Goal: Task Accomplishment & Management: Manage account settings

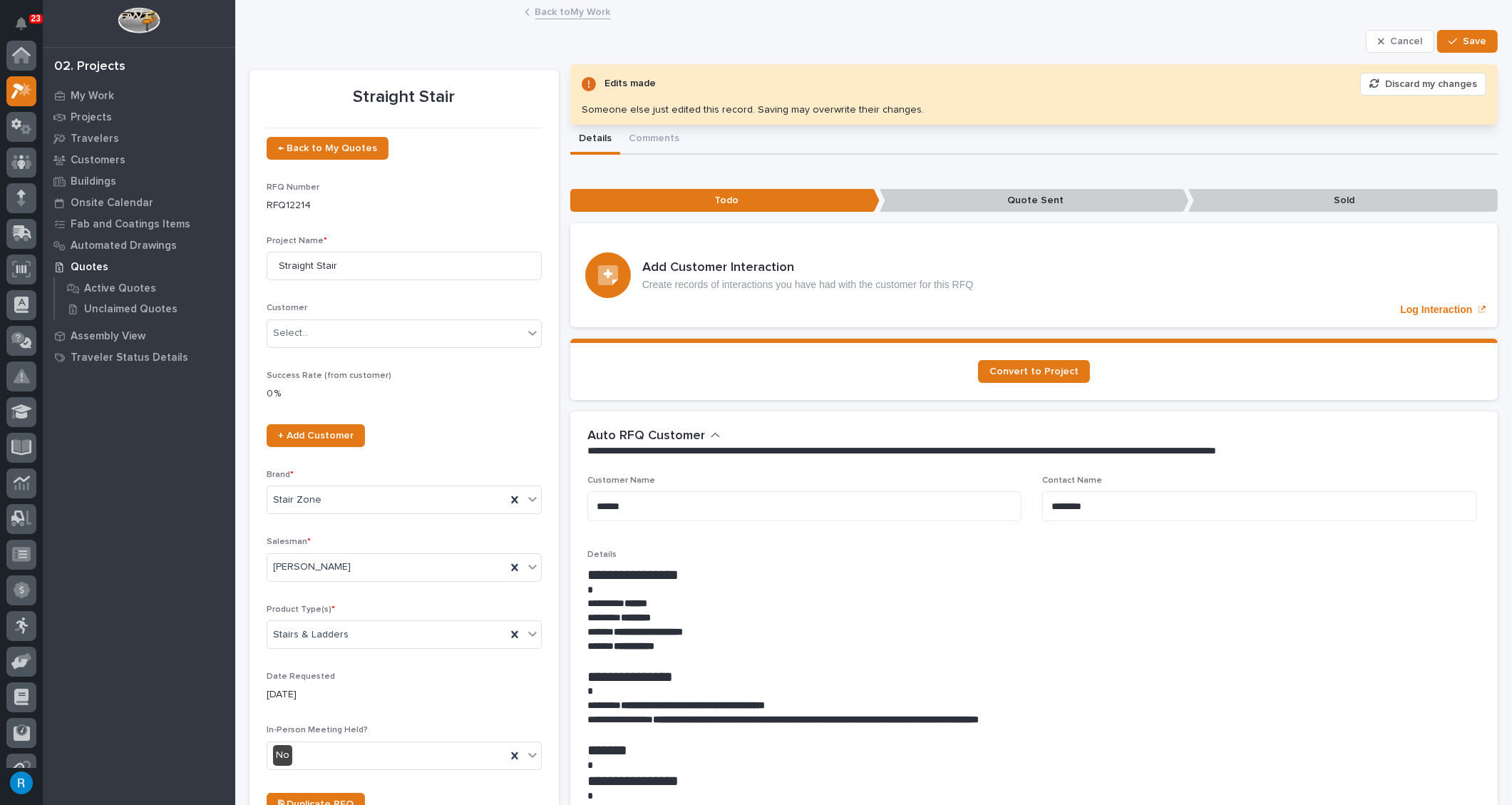
scroll to position [35, 0]
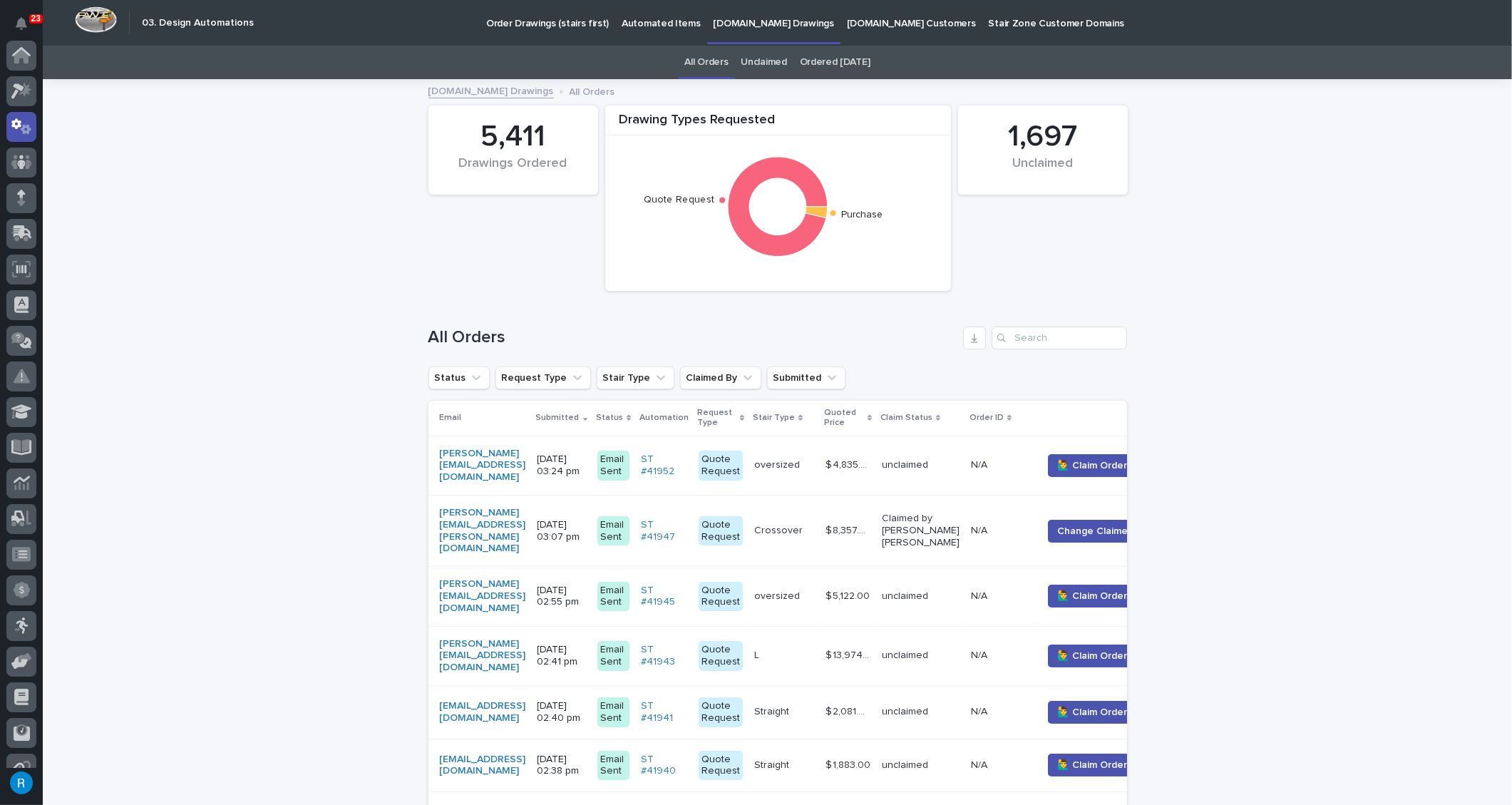
scroll to position [71, 0]
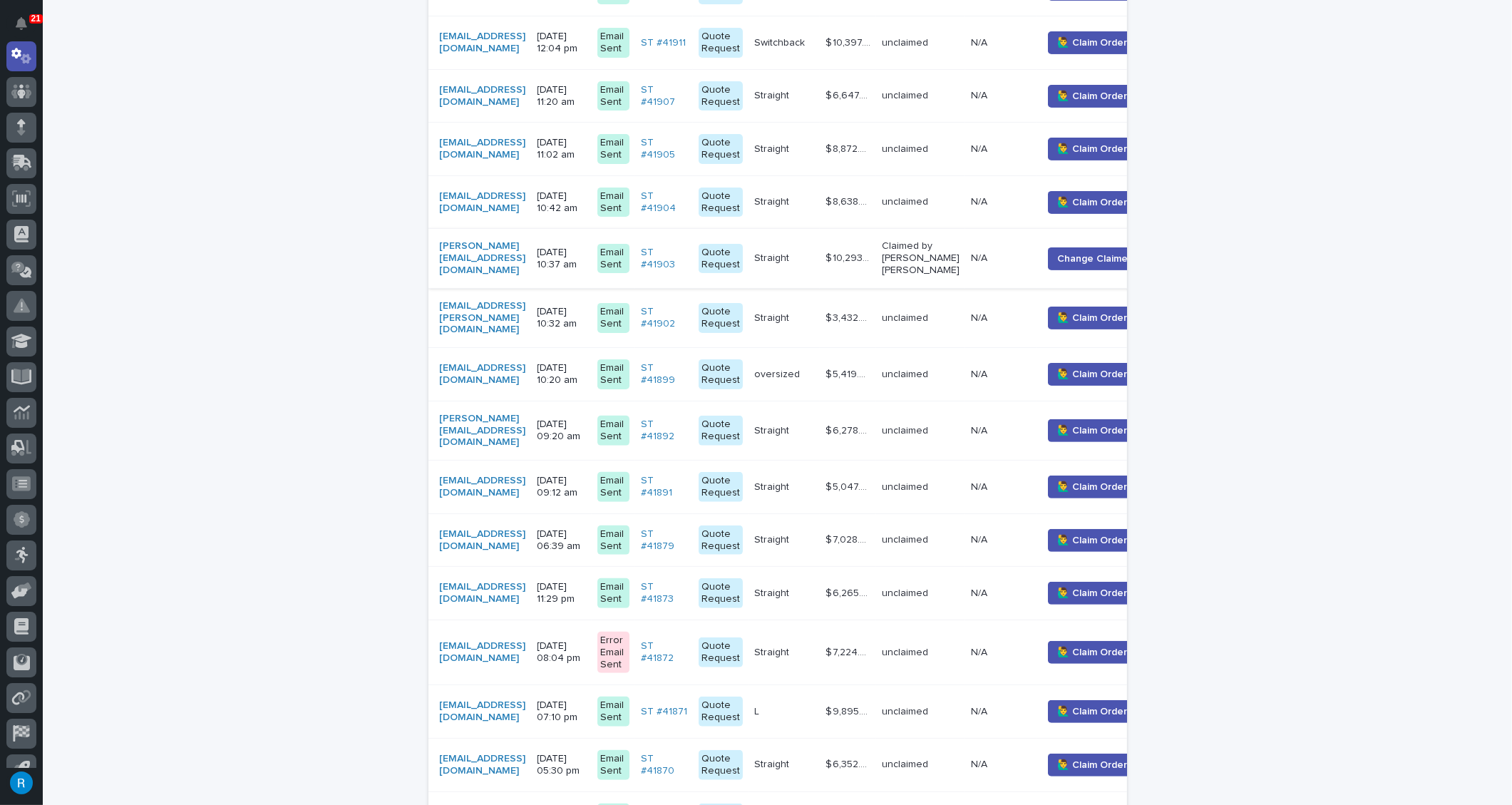
scroll to position [907, 0]
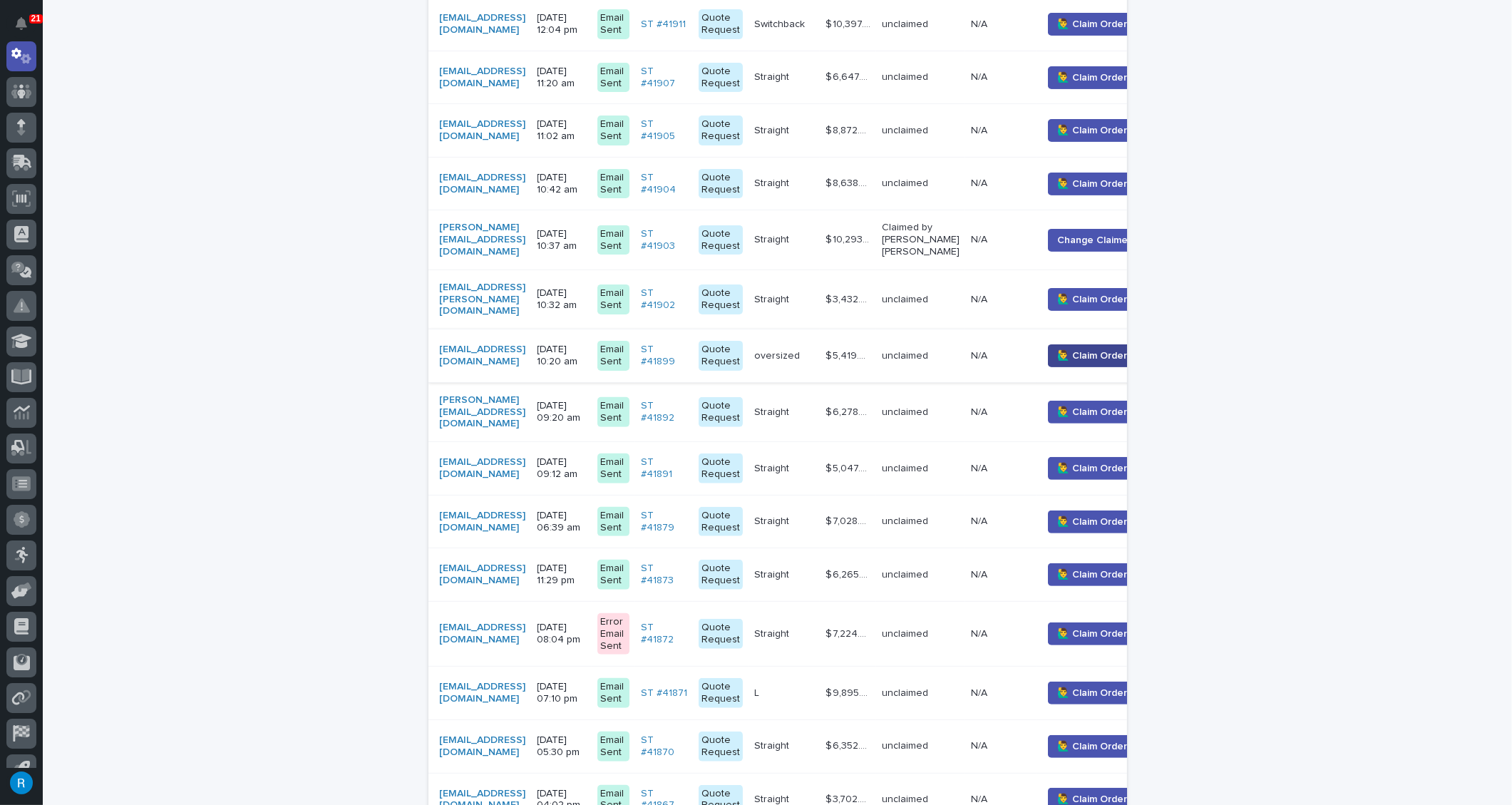
click at [1104, 344] on button "🙋‍♂️ Claim Order" at bounding box center [1091, 356] width 88 height 23
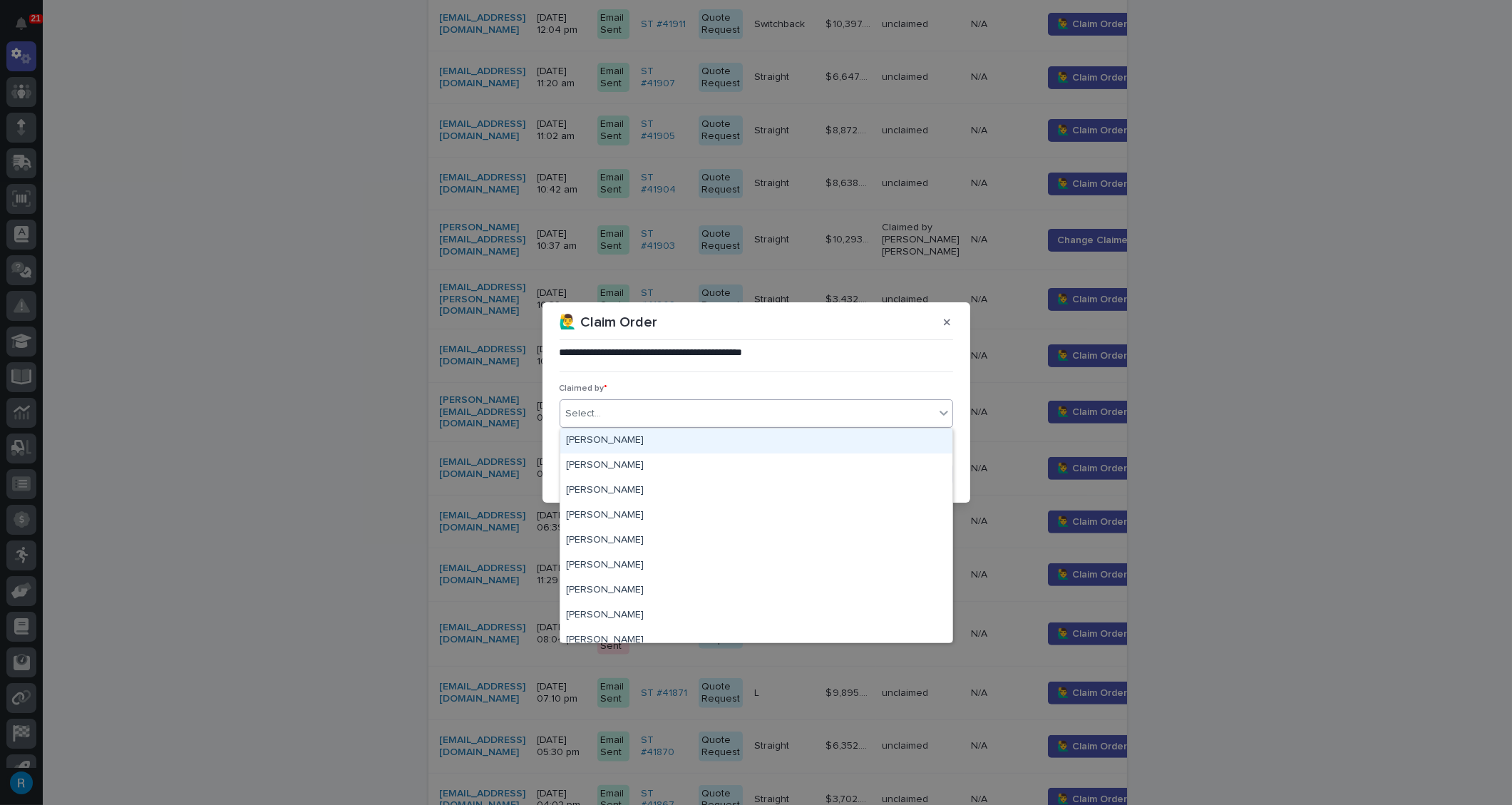
click at [593, 413] on div "Select..." at bounding box center [583, 414] width 35 height 15
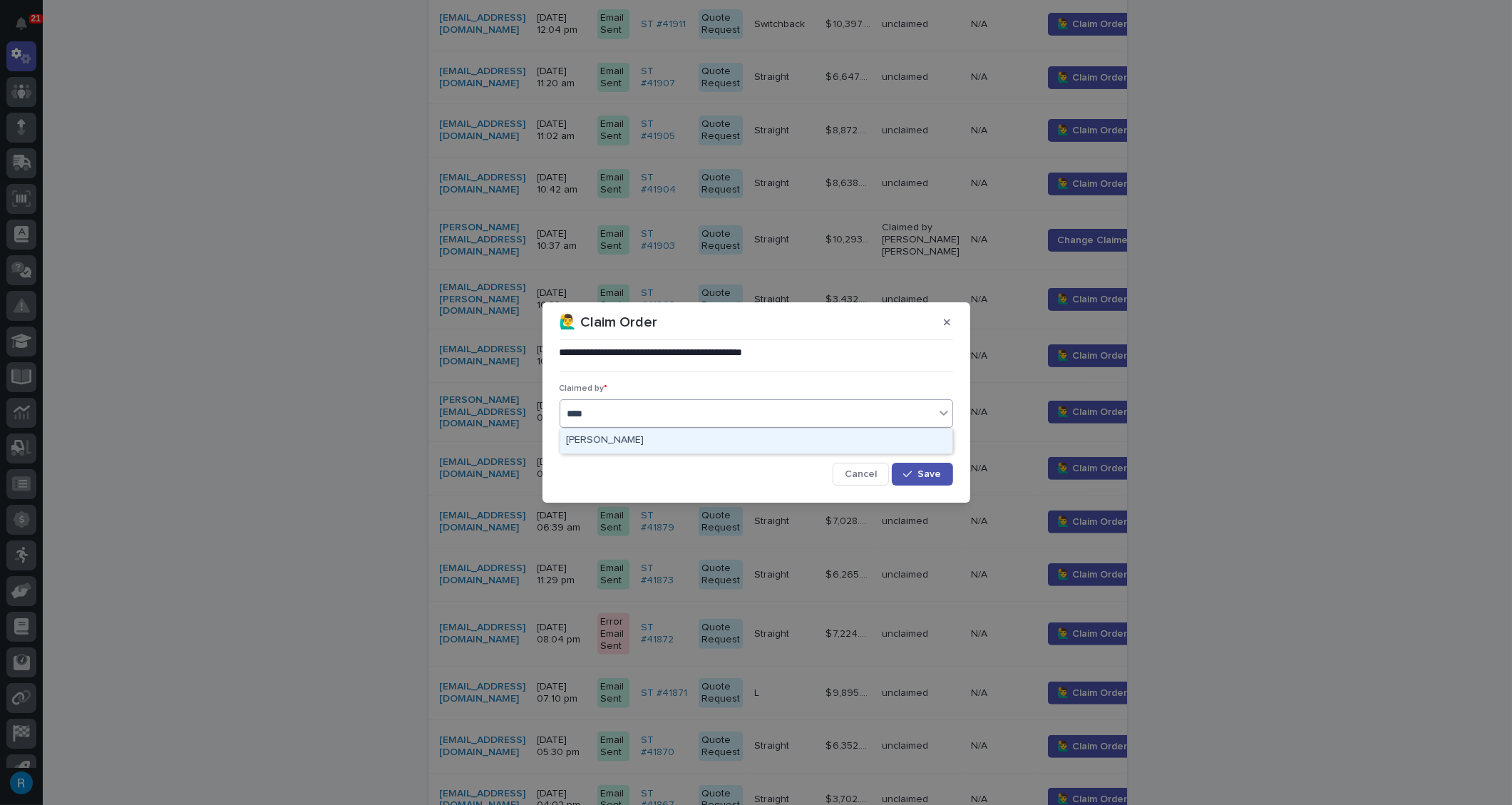
type input "*****"
click at [602, 440] on div "[PERSON_NAME]" at bounding box center [756, 440] width 392 height 25
click at [931, 480] on button "Save" at bounding box center [921, 474] width 60 height 23
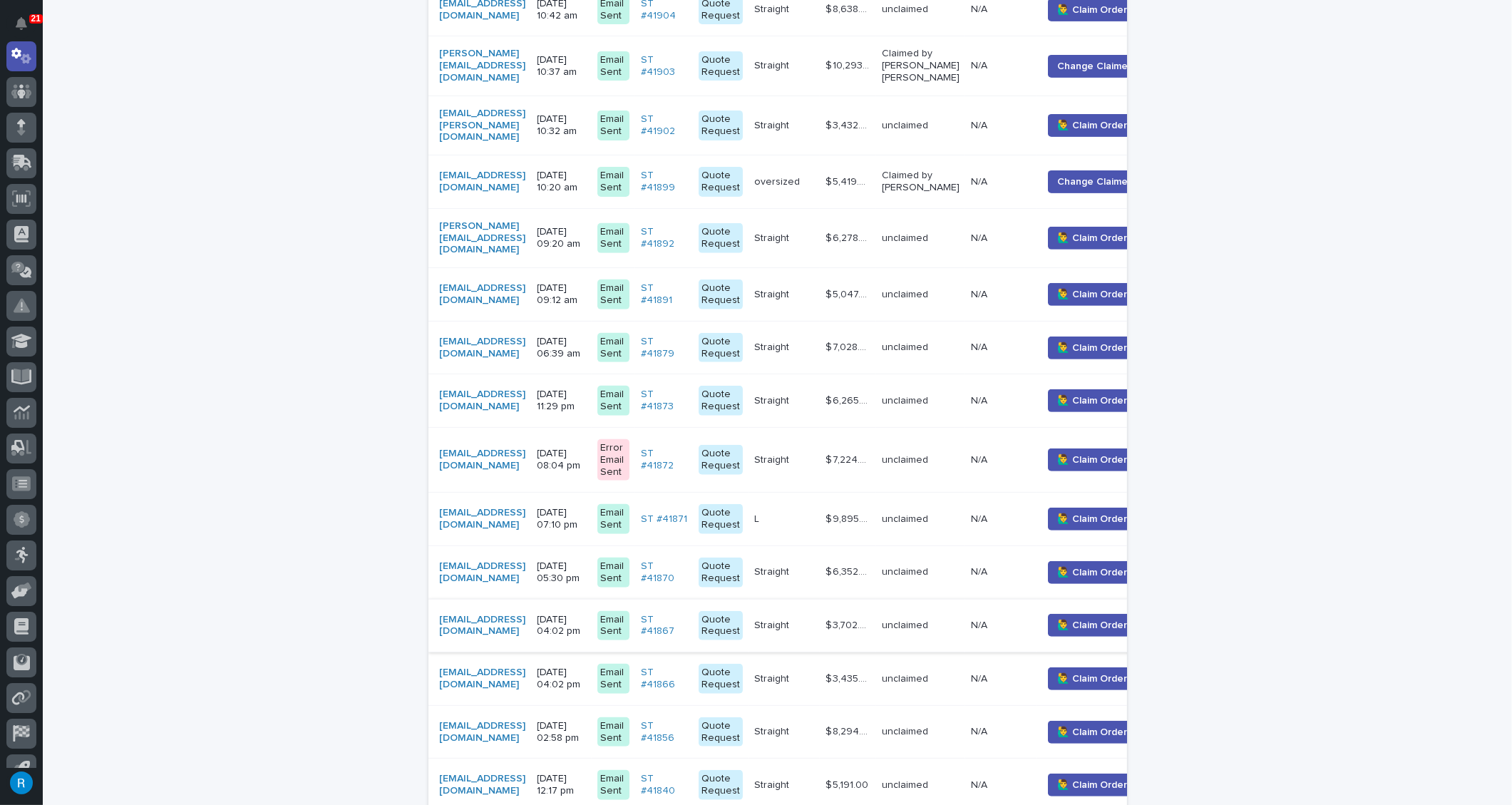
scroll to position [1166, 0]
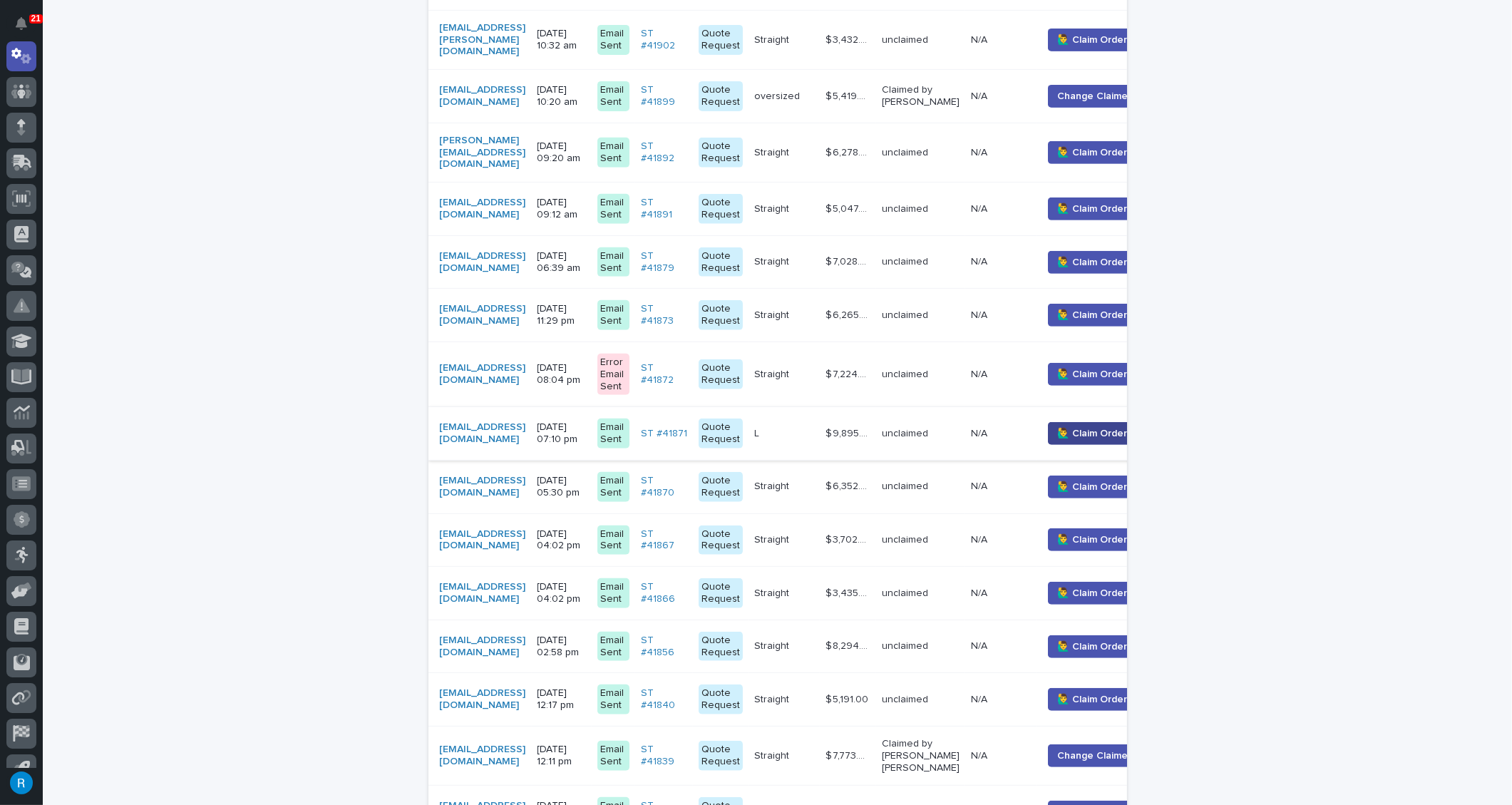
click at [1114, 426] on span "🙋‍♂️ Claim Order" at bounding box center [1091, 433] width 70 height 14
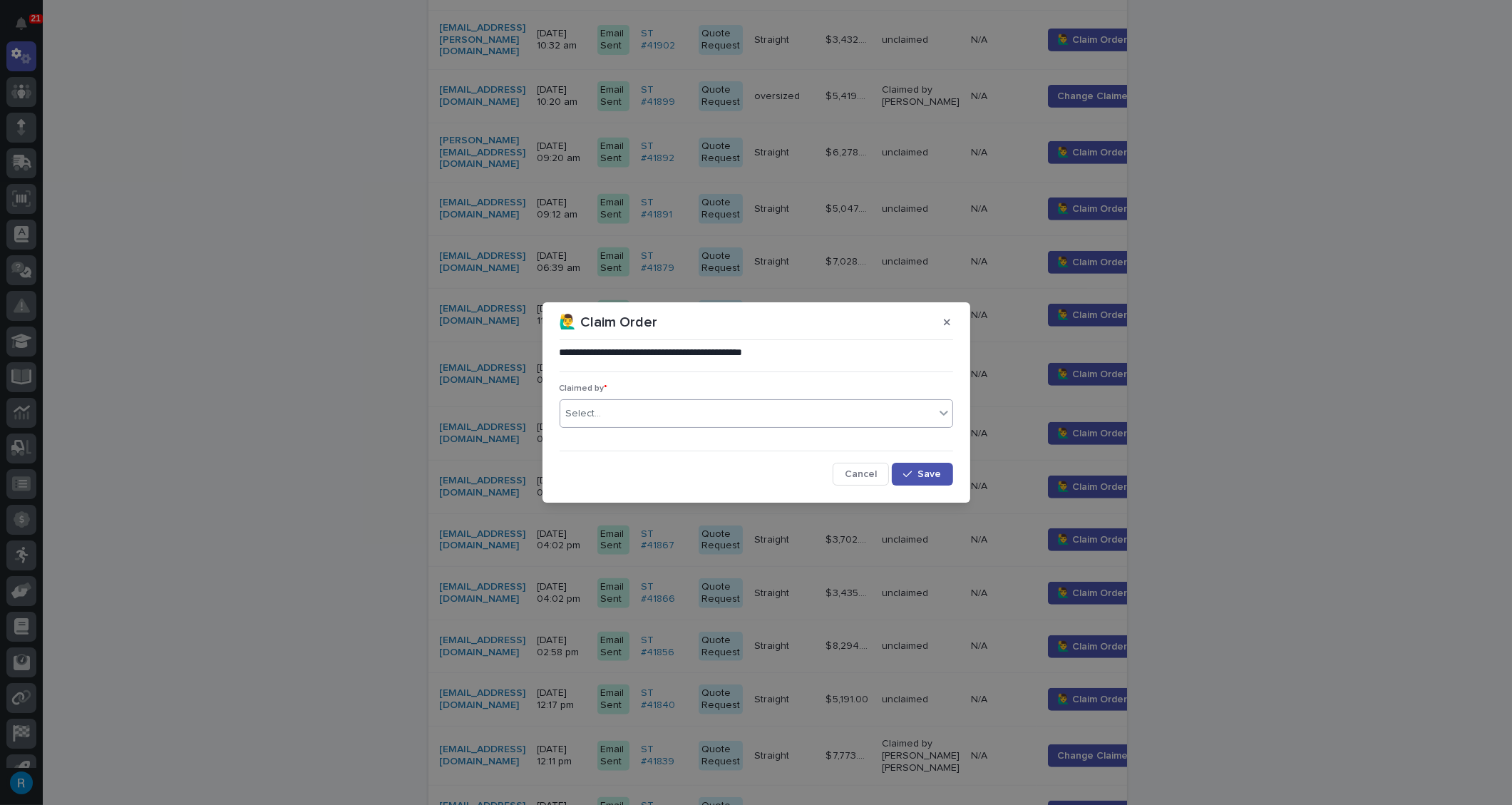
click at [609, 415] on div "Select..." at bounding box center [747, 413] width 374 height 23
type input "*****"
click at [585, 439] on div "[PERSON_NAME]" at bounding box center [756, 440] width 392 height 25
click at [926, 477] on span "Save" at bounding box center [930, 474] width 23 height 10
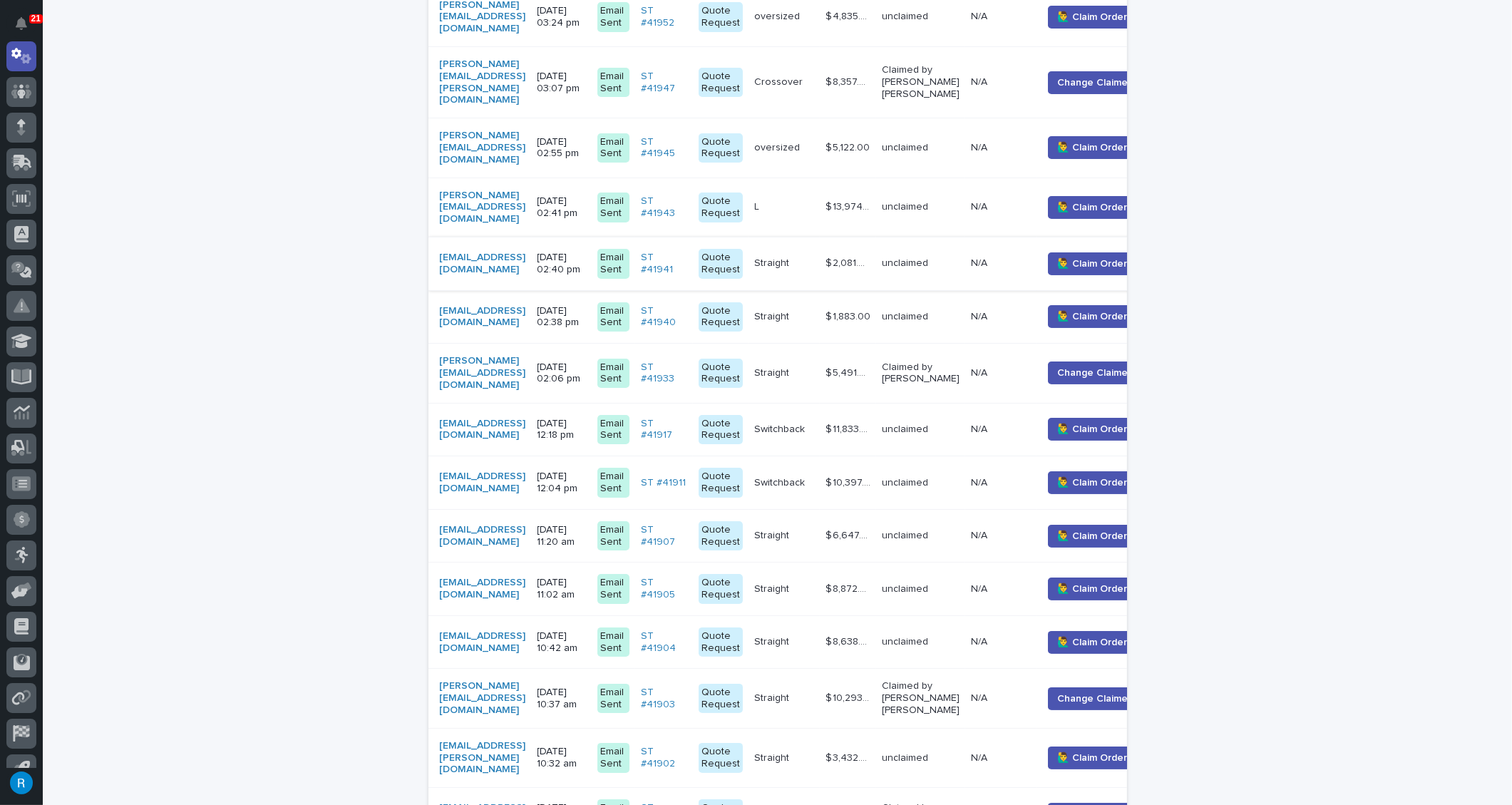
scroll to position [0, 0]
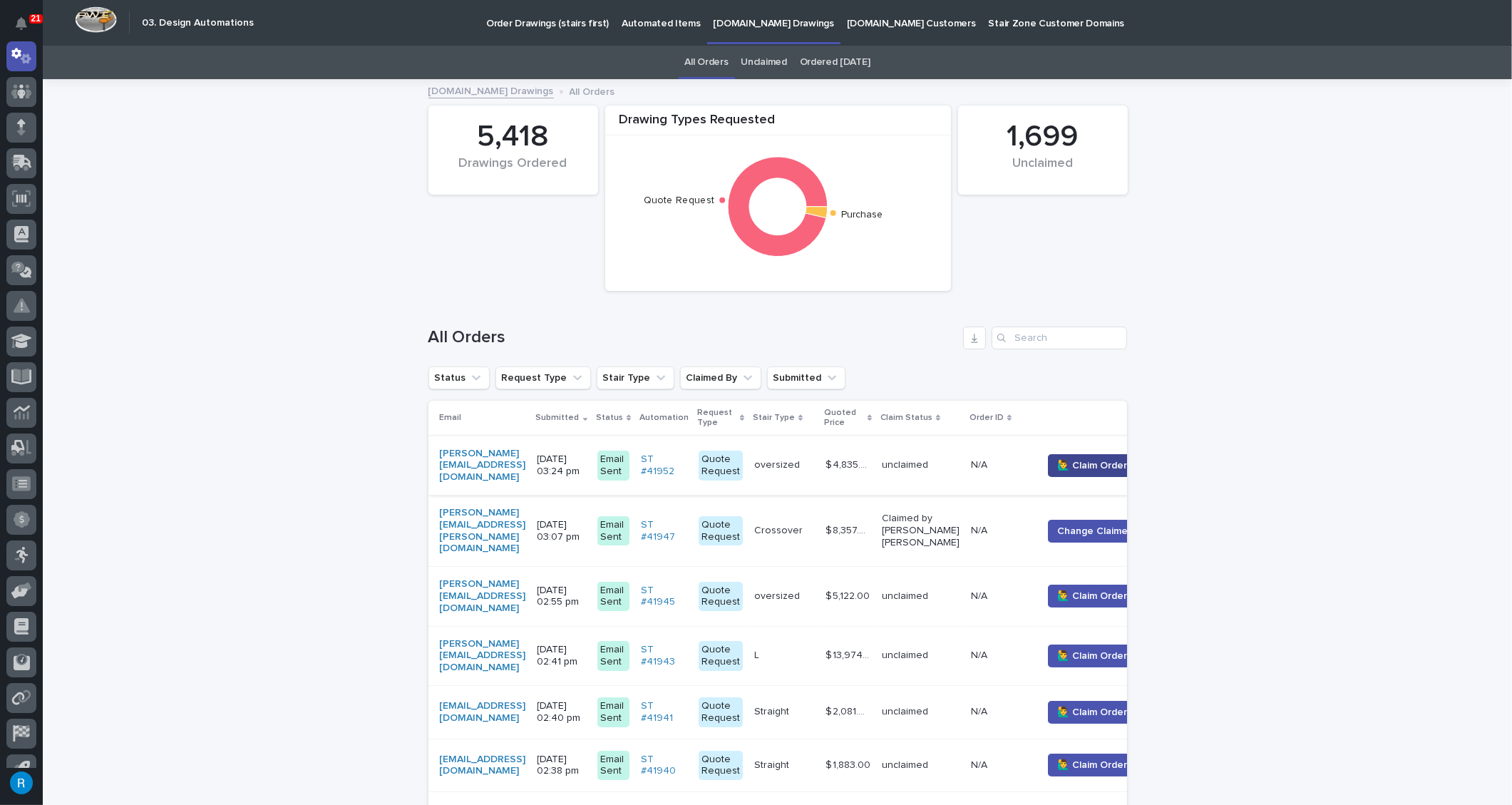
click at [1109, 463] on span "🙋‍♂️ Claim Order" at bounding box center [1091, 465] width 70 height 14
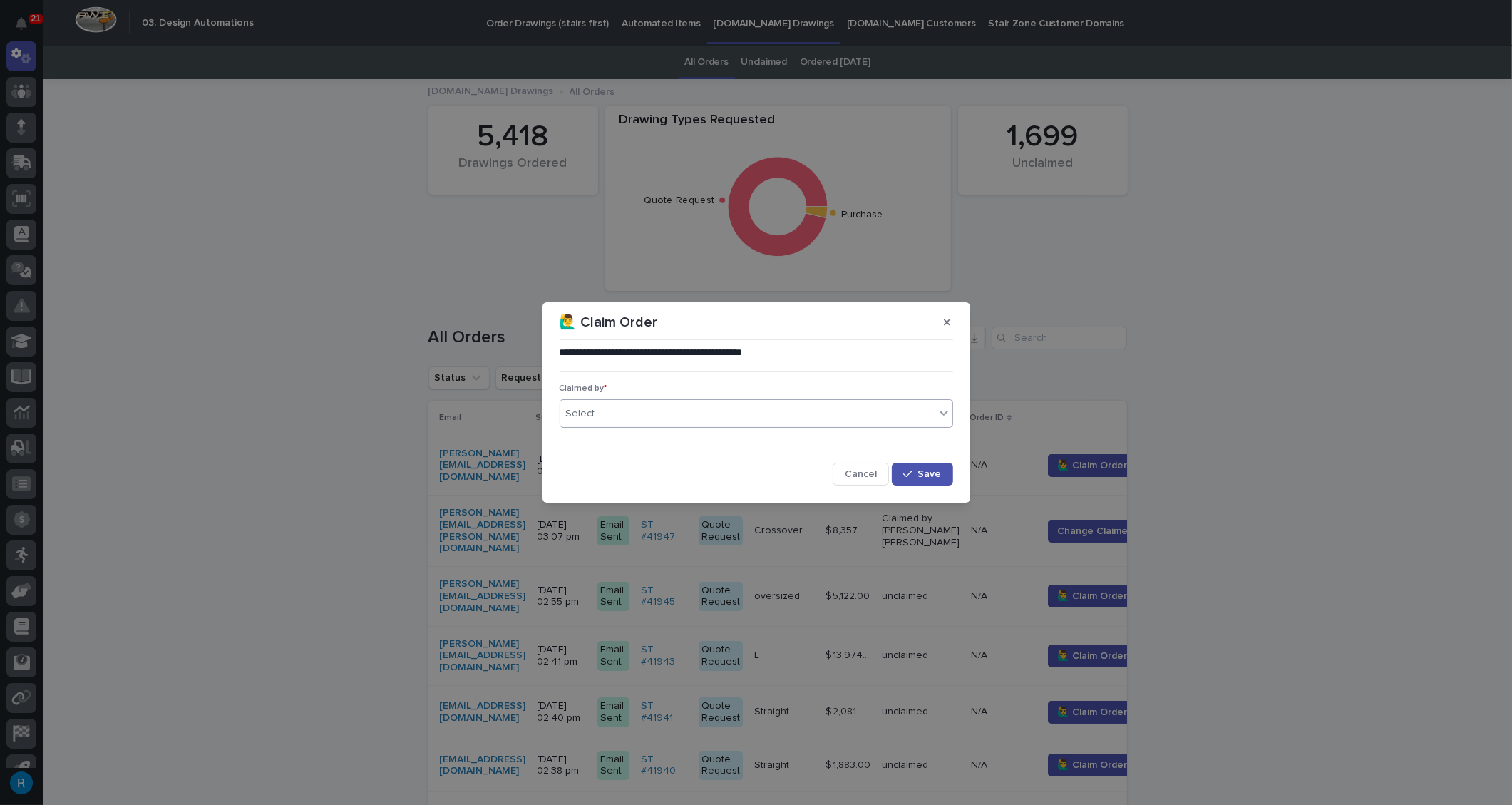
click at [600, 413] on div "Select..." at bounding box center [747, 413] width 374 height 23
type input "***"
click at [606, 444] on div "[PERSON_NAME]" at bounding box center [756, 440] width 392 height 25
click at [928, 475] on span "Save" at bounding box center [930, 474] width 23 height 10
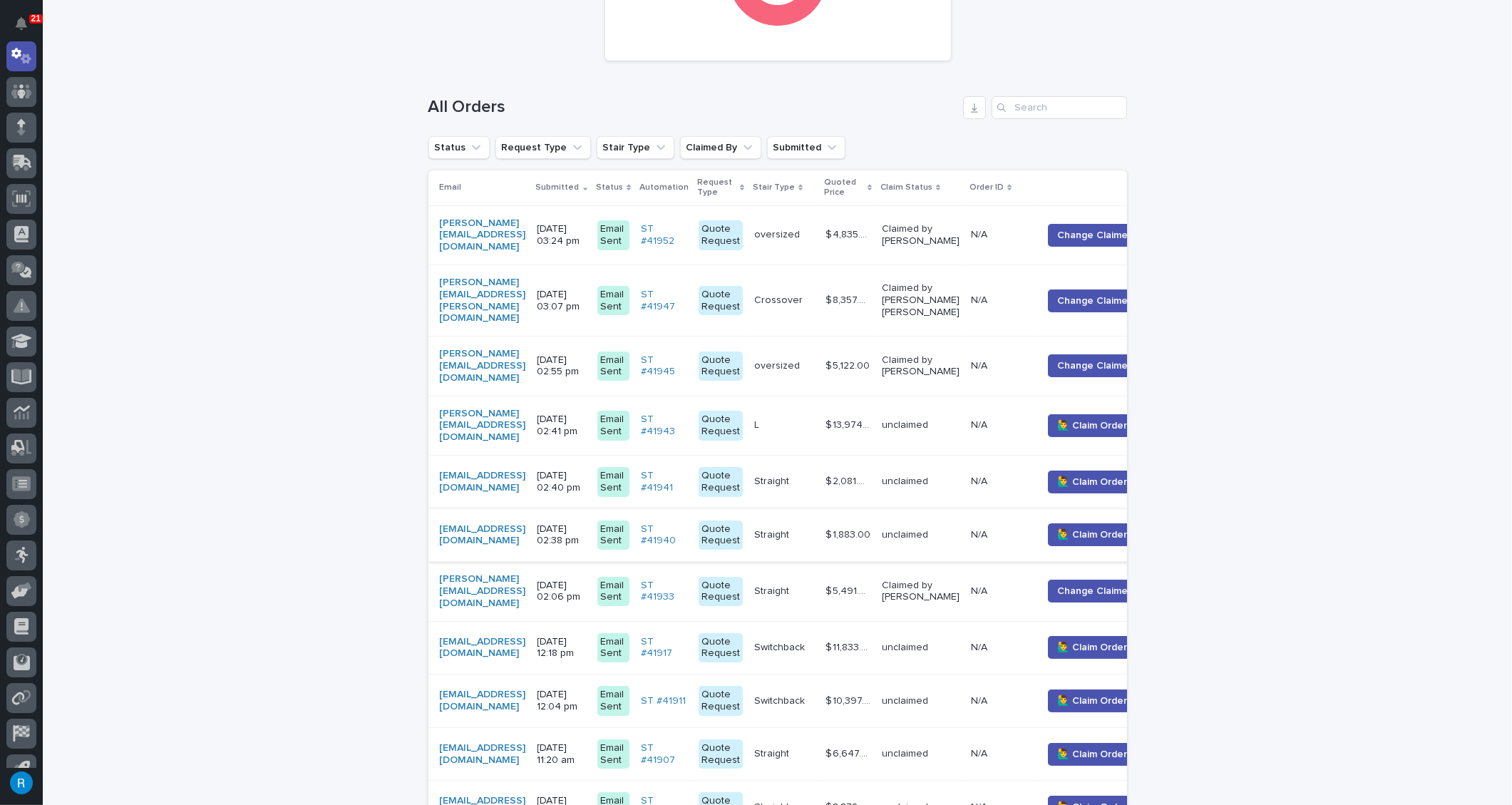
scroll to position [259, 0]
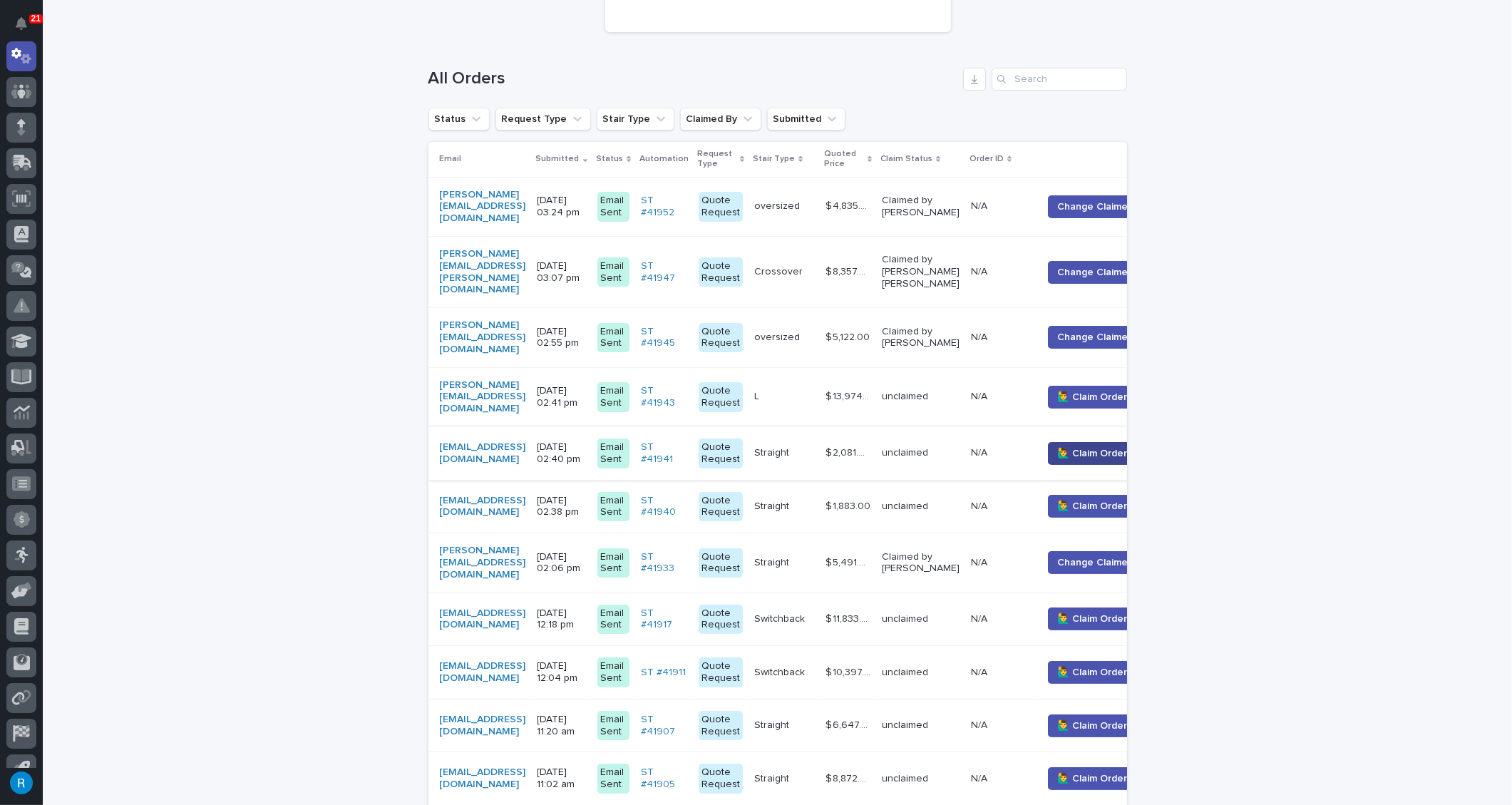
click at [1110, 447] on span "🙋‍♂️ Claim Order" at bounding box center [1091, 453] width 70 height 14
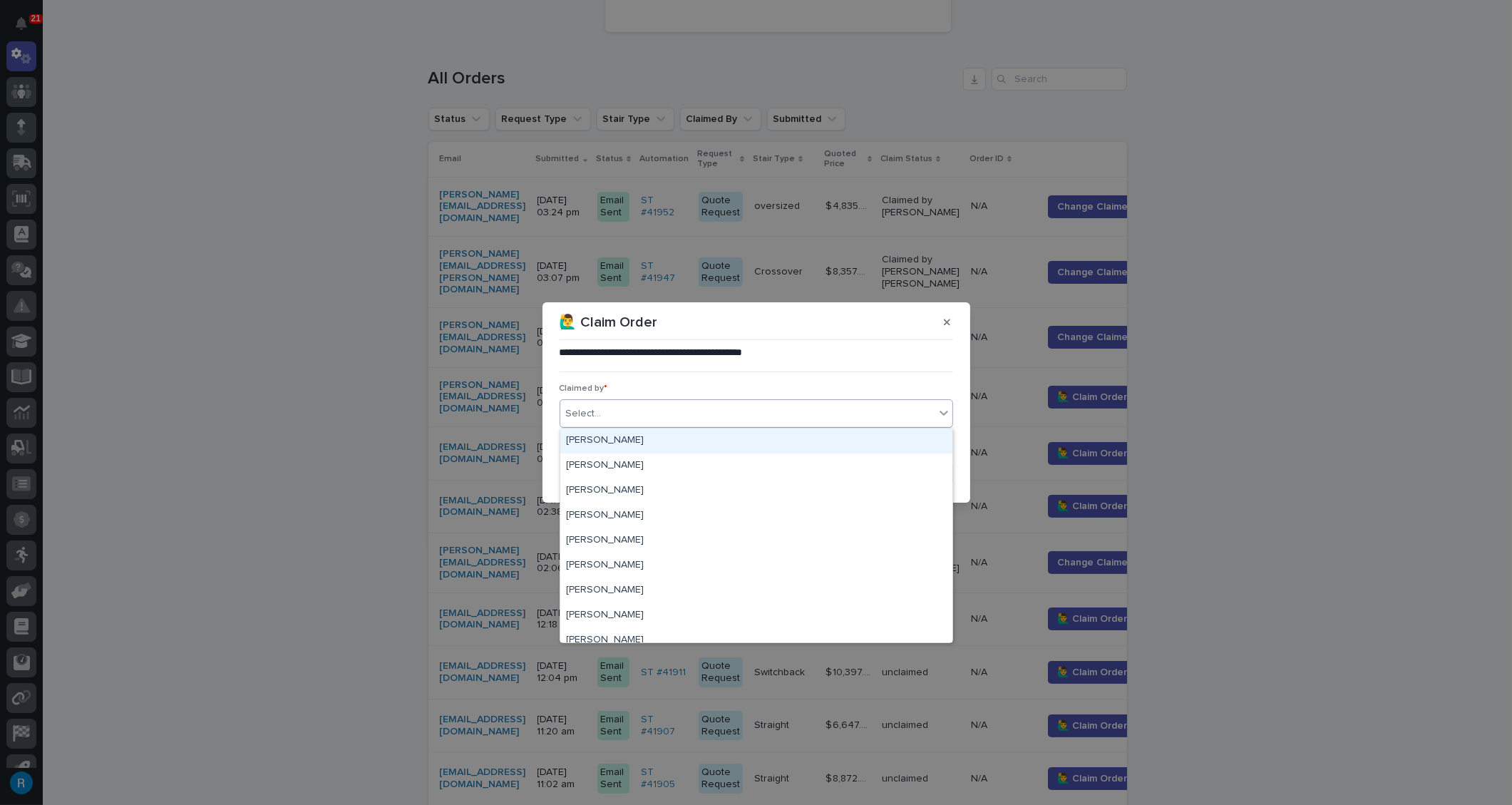
click at [620, 415] on div "Select..." at bounding box center [747, 413] width 374 height 23
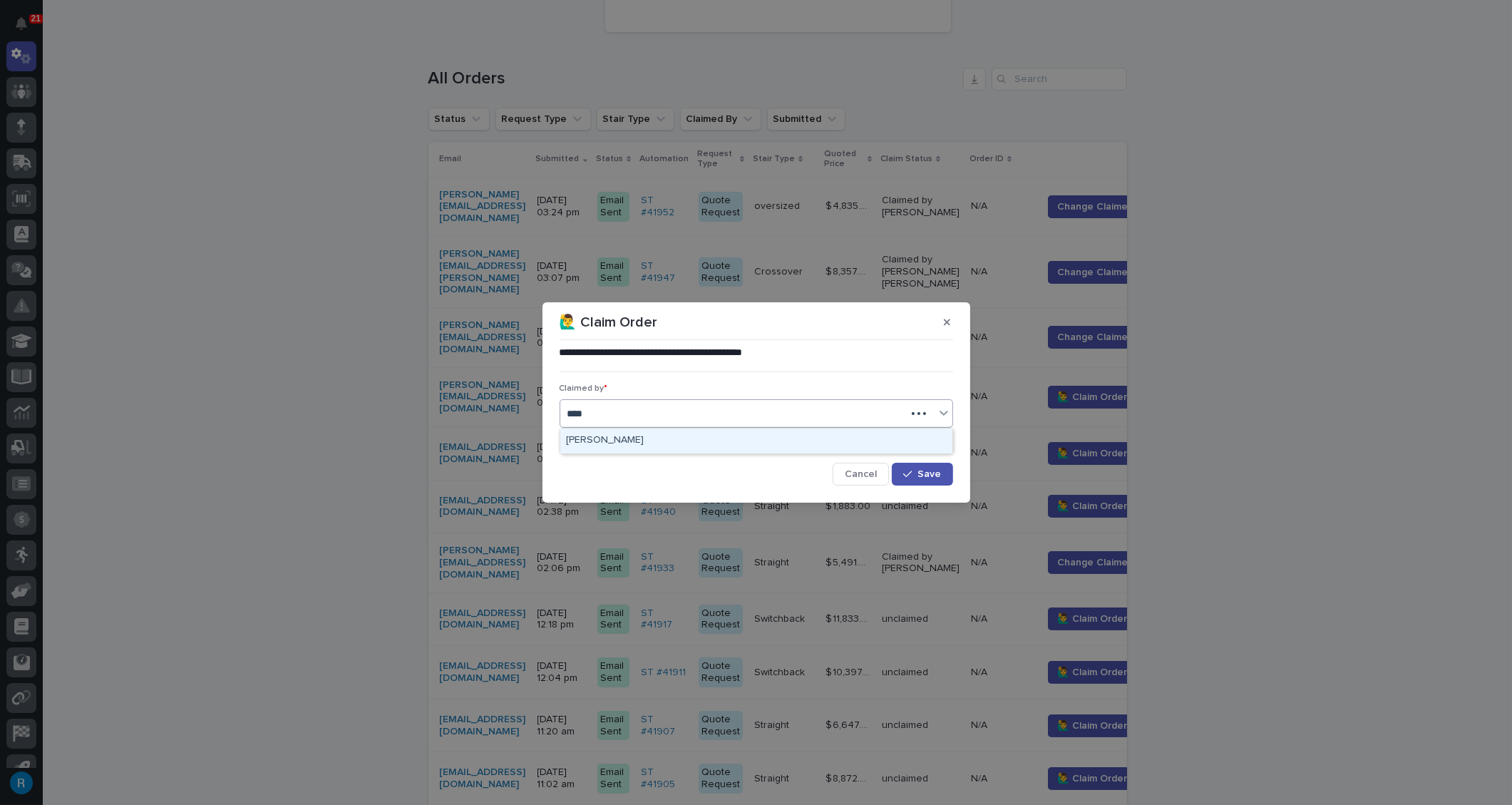
type input "*****"
click at [617, 440] on div "[PERSON_NAME]" at bounding box center [756, 440] width 392 height 25
click at [936, 469] on span "Save" at bounding box center [930, 474] width 23 height 10
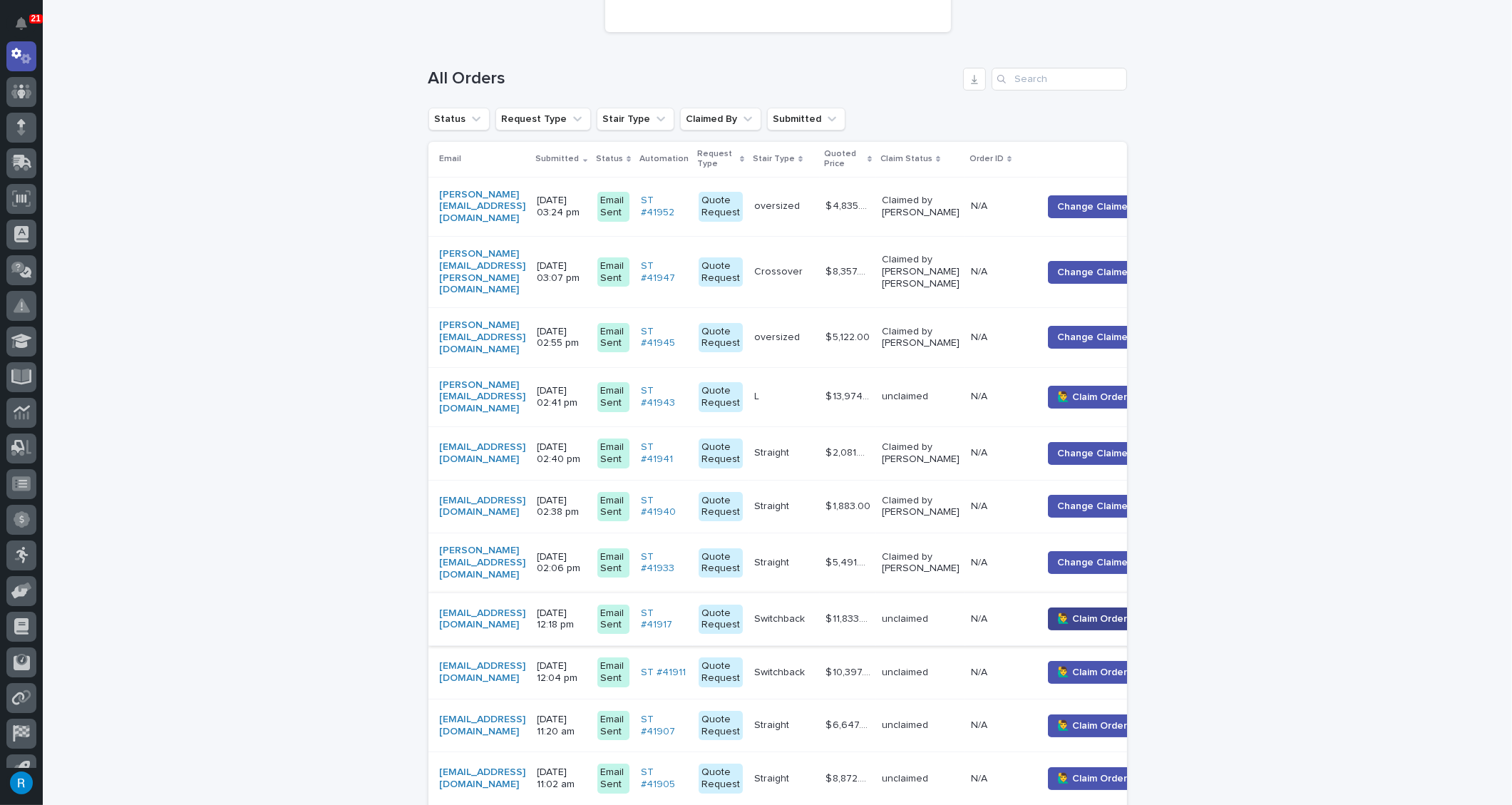
click at [1107, 611] on span "🙋‍♂️ Claim Order" at bounding box center [1091, 618] width 70 height 14
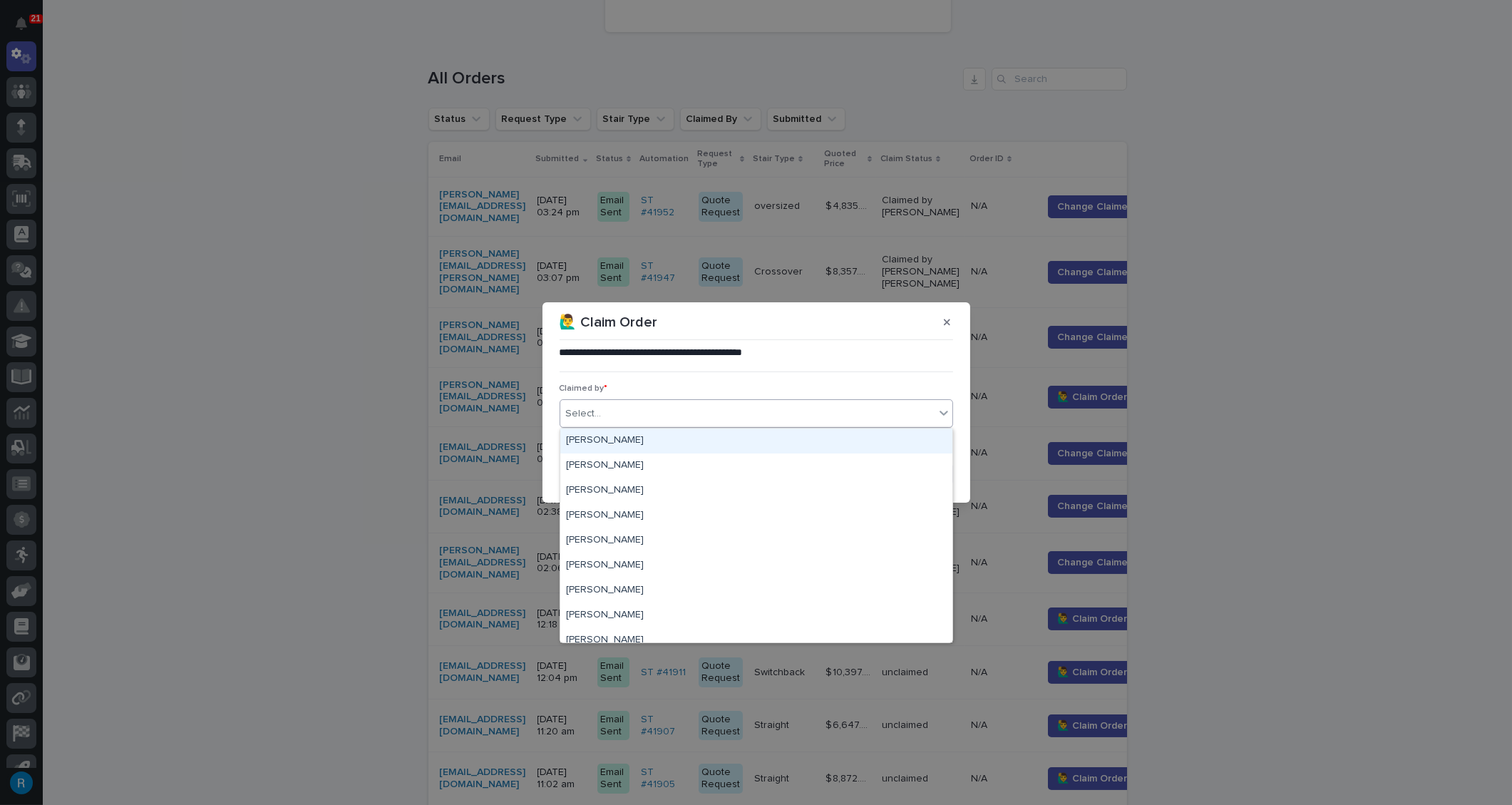
click at [609, 416] on div "Select..." at bounding box center [747, 413] width 374 height 23
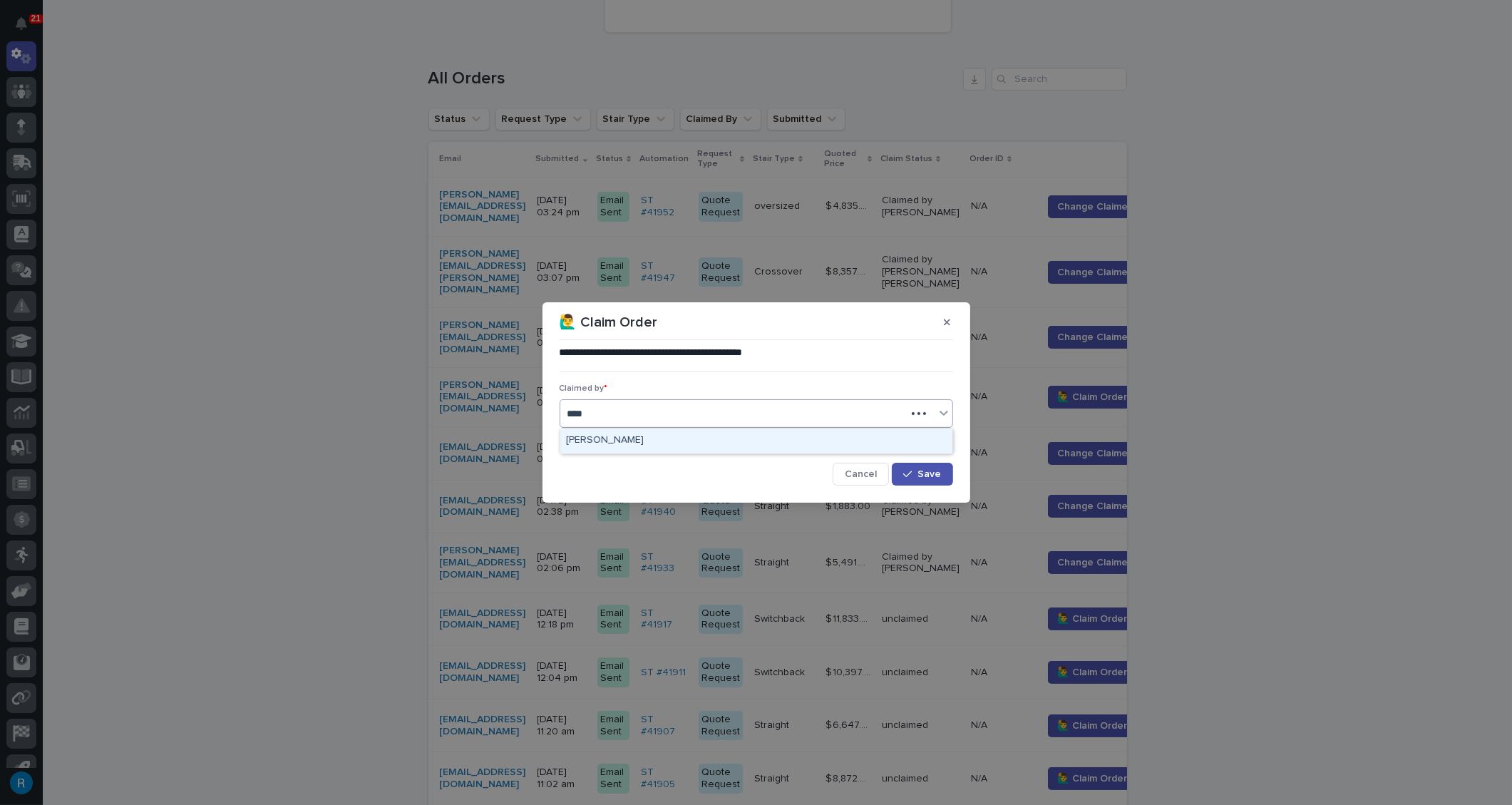
type input "*****"
click at [607, 441] on div "[PERSON_NAME]" at bounding box center [756, 440] width 392 height 25
click at [917, 472] on div "button" at bounding box center [910, 474] width 14 height 10
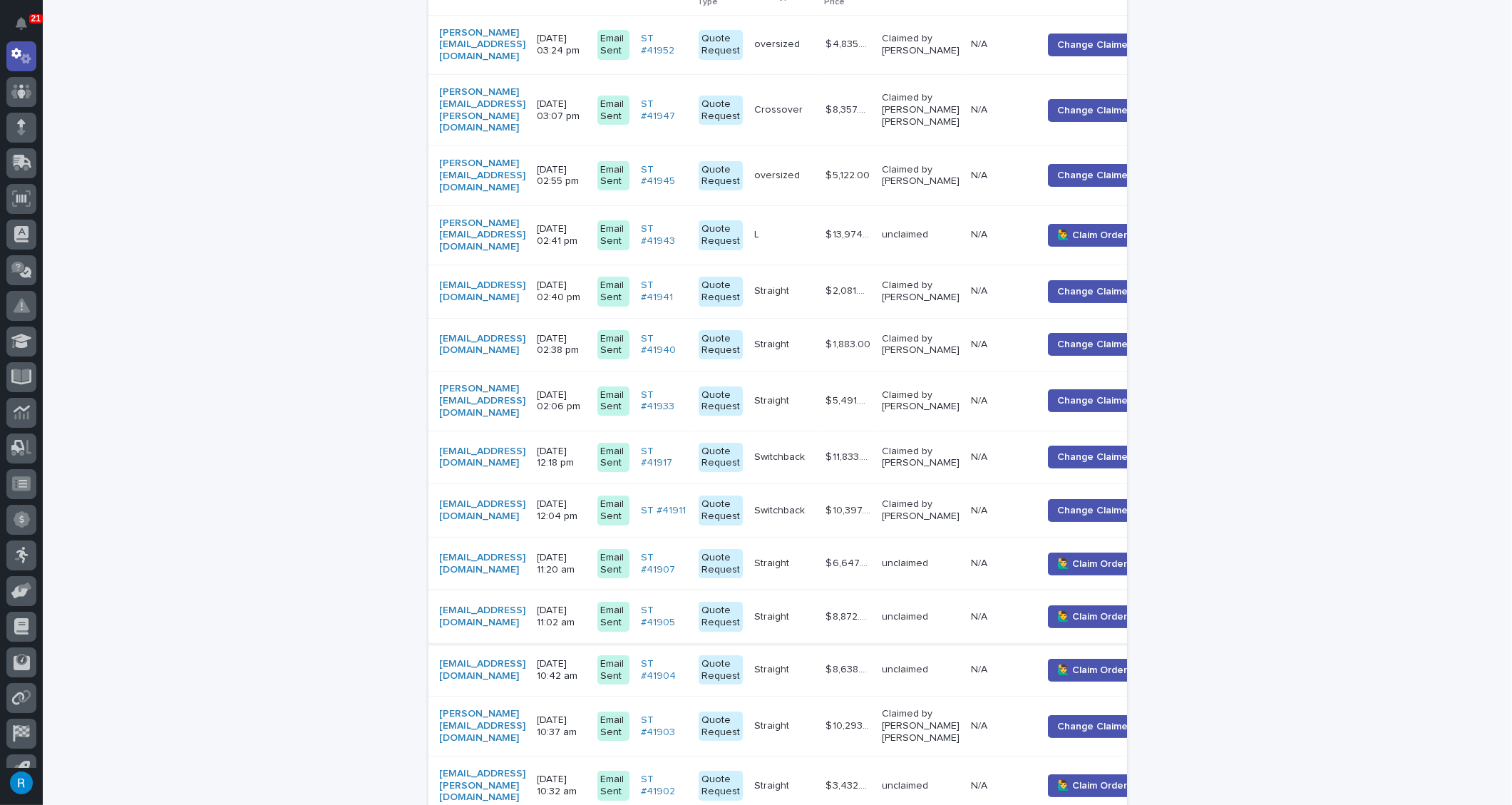
scroll to position [453, 0]
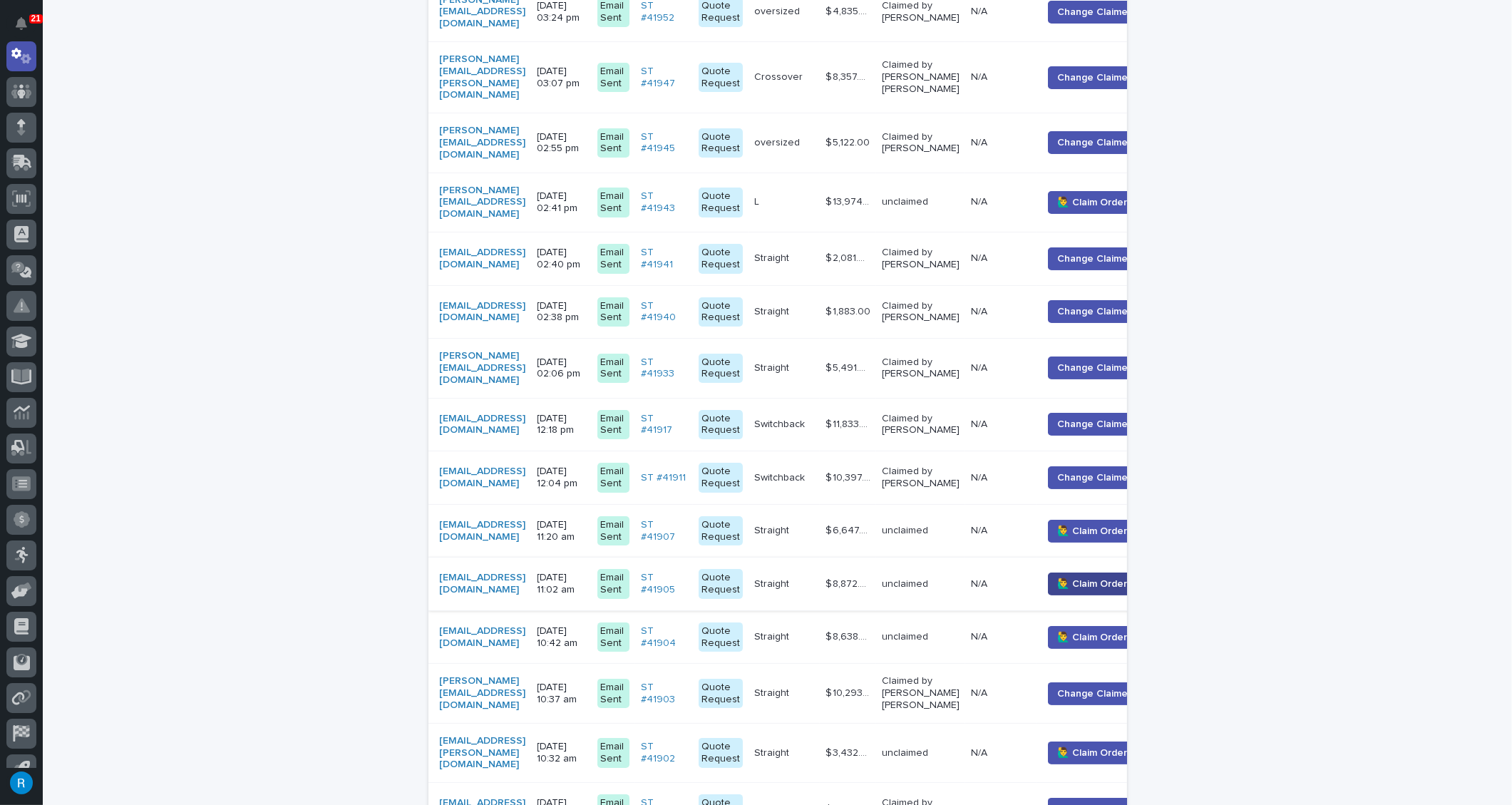
click at [1114, 577] on span "🙋‍♂️ Claim Order" at bounding box center [1091, 584] width 70 height 14
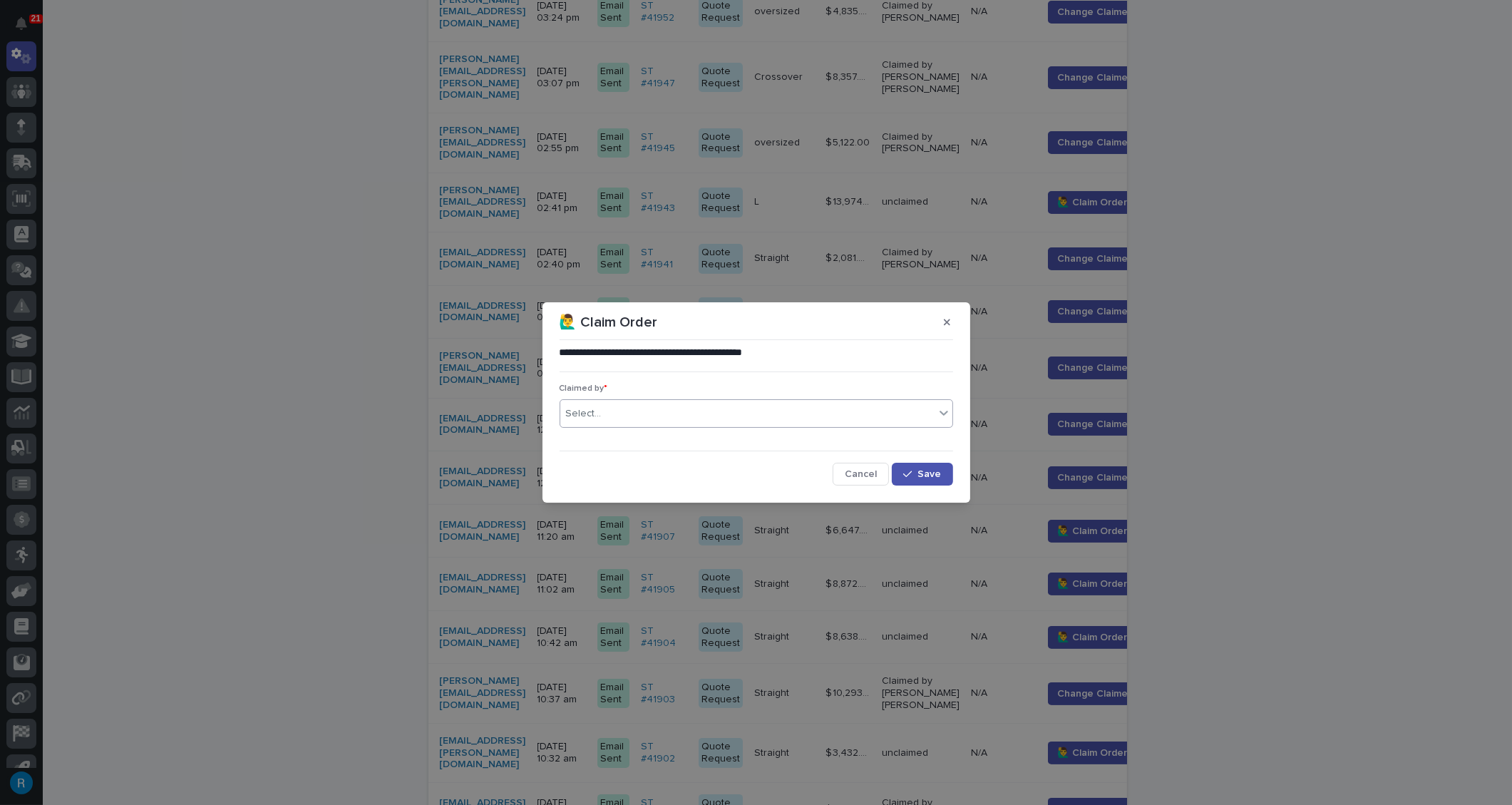
click at [619, 416] on div "Select..." at bounding box center [747, 413] width 374 height 23
type input "*****"
click at [592, 440] on div "[PERSON_NAME]" at bounding box center [756, 440] width 392 height 25
click at [940, 474] on span "Save" at bounding box center [930, 474] width 23 height 10
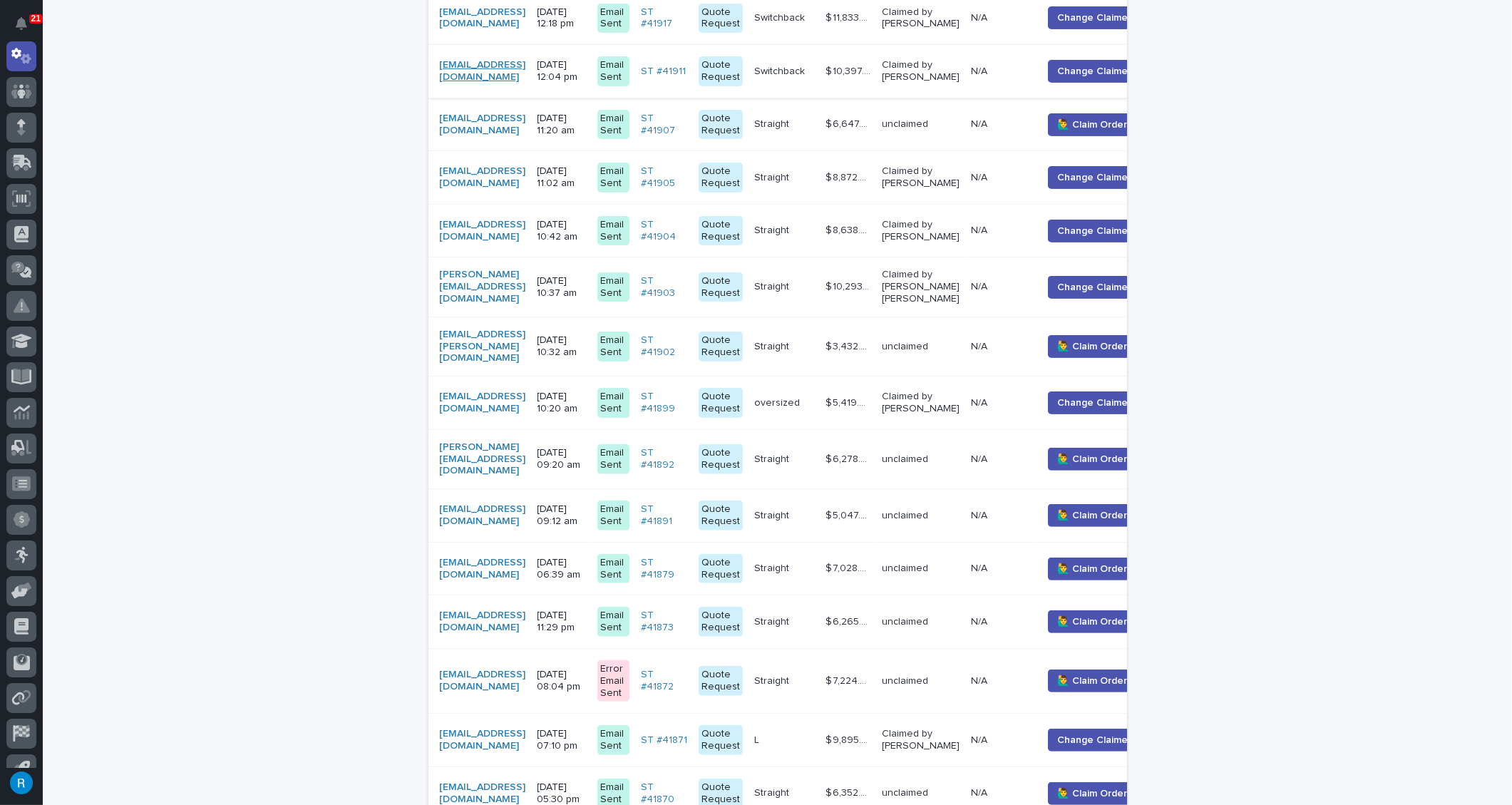
scroll to position [842, 0]
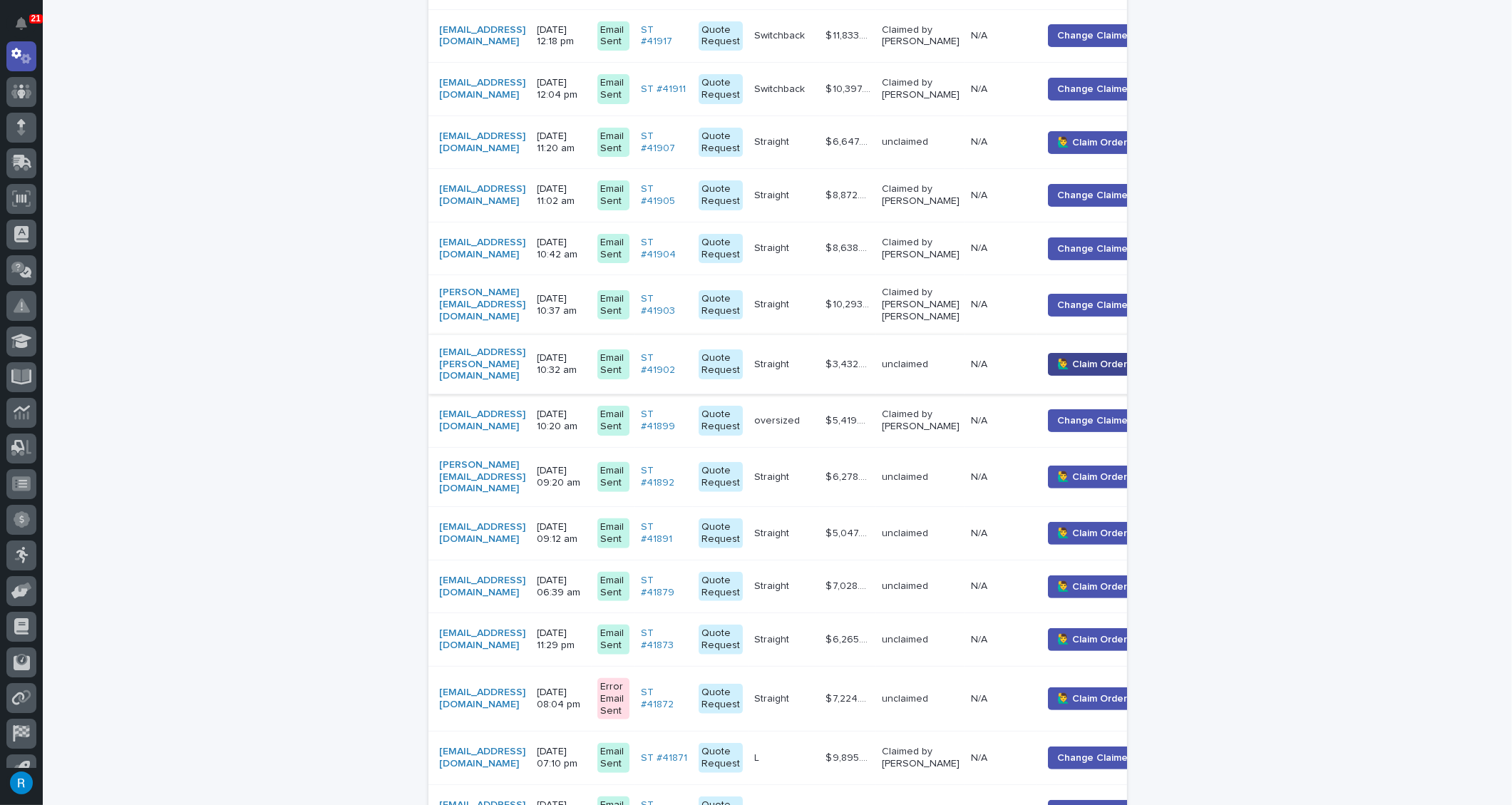
click at [1108, 357] on span "🙋‍♂️ Claim Order" at bounding box center [1091, 364] width 70 height 14
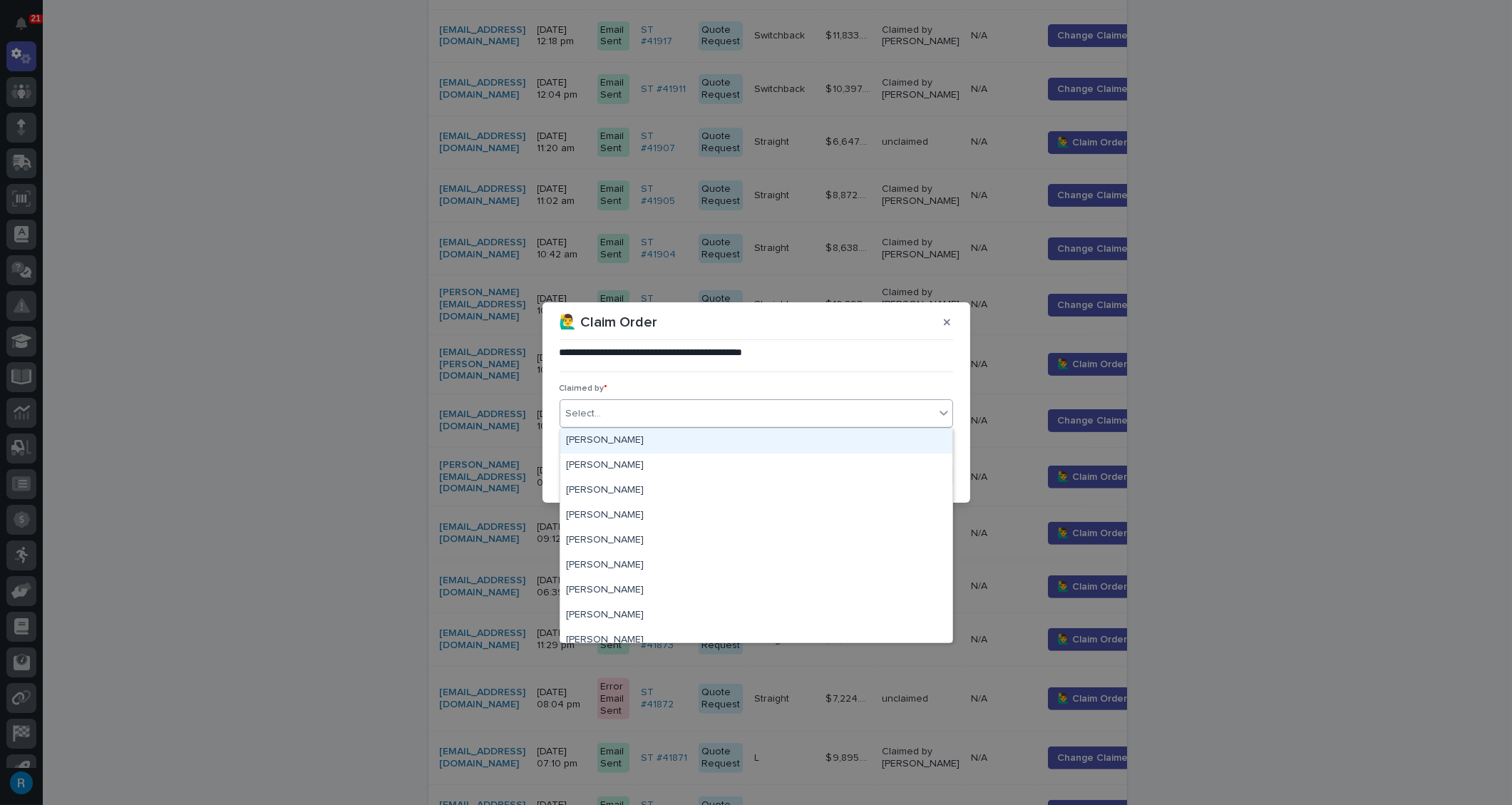
click at [630, 413] on div "Select..." at bounding box center [747, 413] width 374 height 23
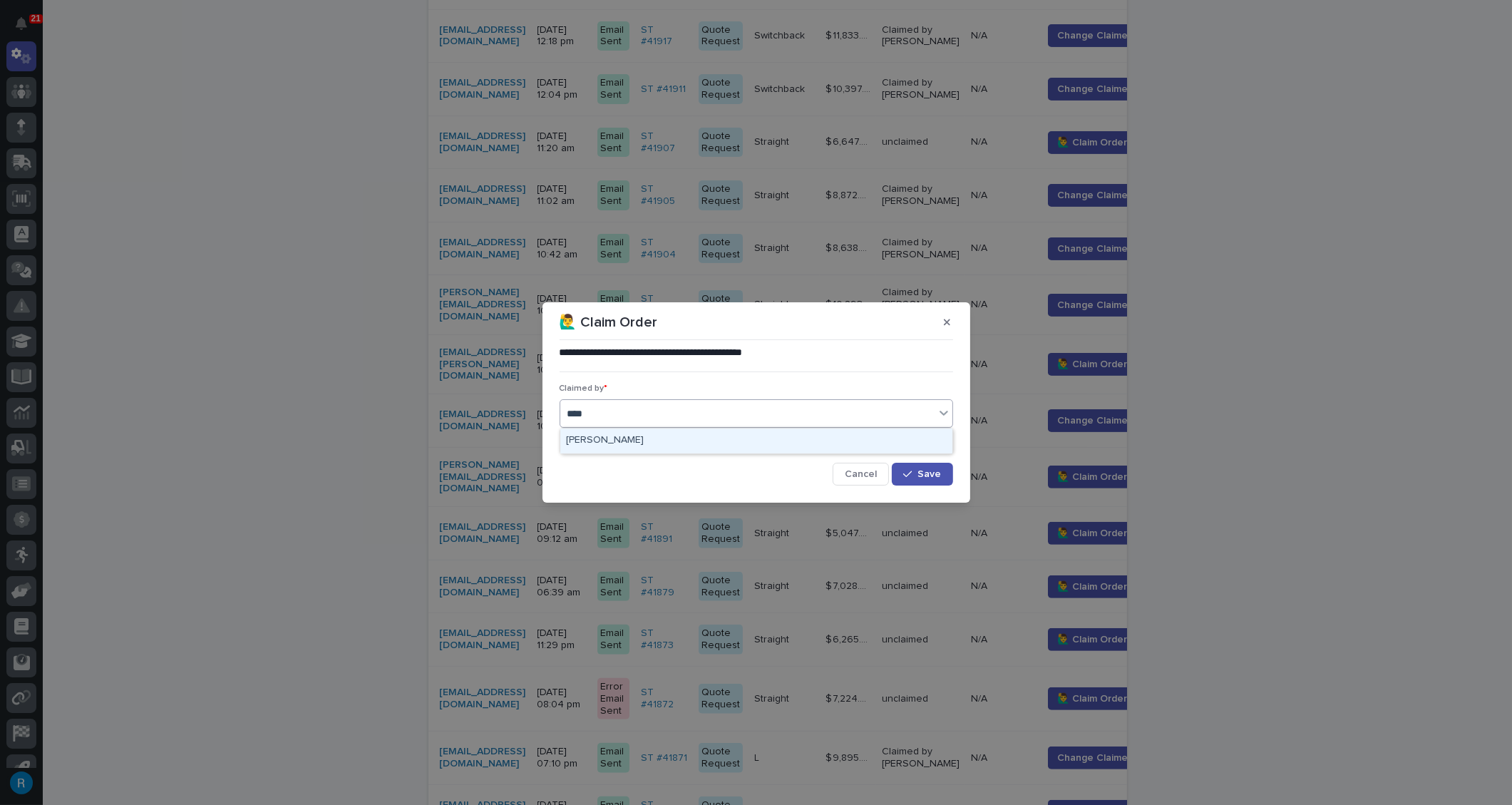
type input "*****"
click at [592, 434] on div "[PERSON_NAME]" at bounding box center [756, 440] width 392 height 25
click at [927, 477] on span "Save" at bounding box center [930, 474] width 23 height 10
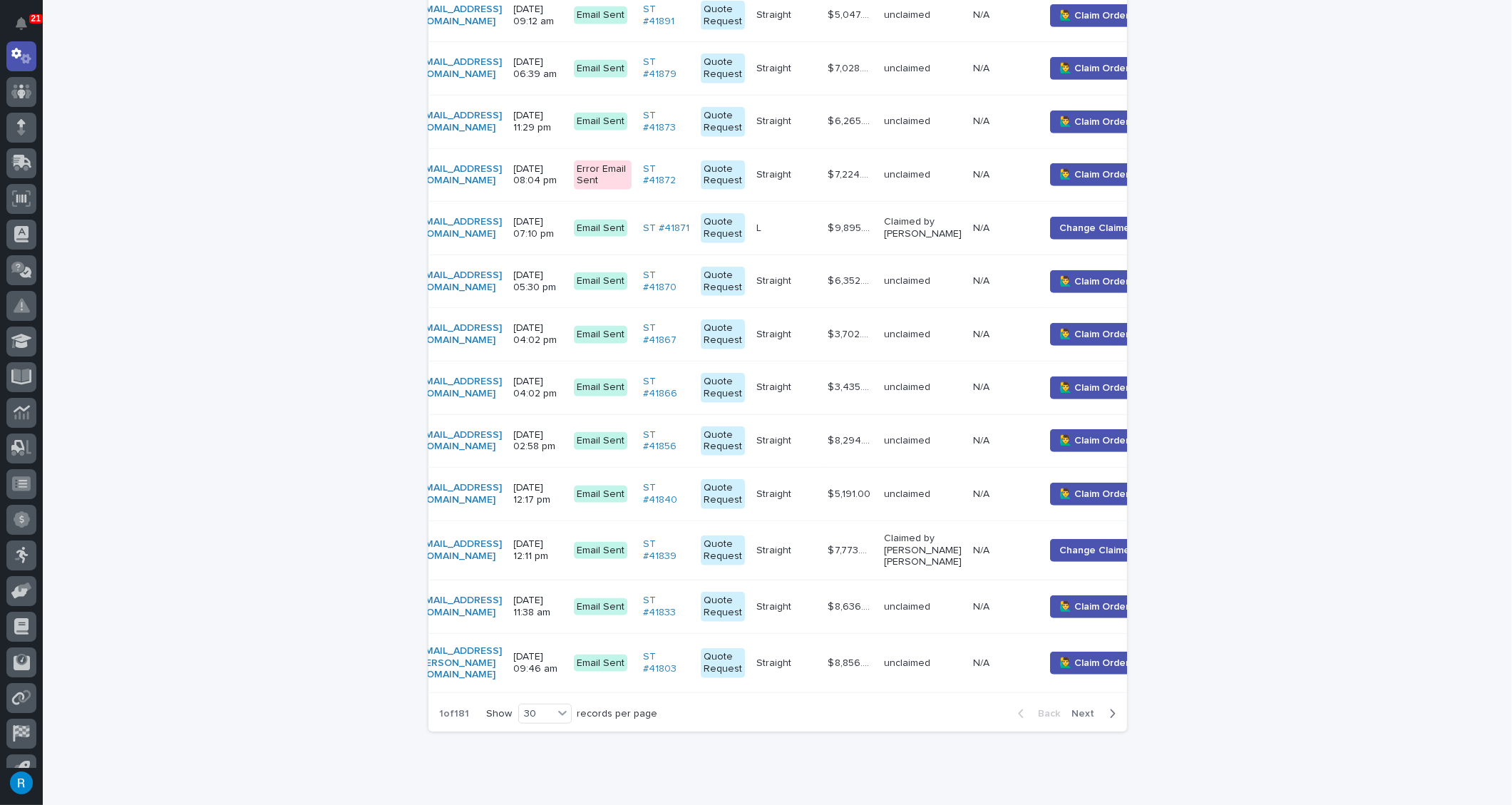
scroll to position [0, 13]
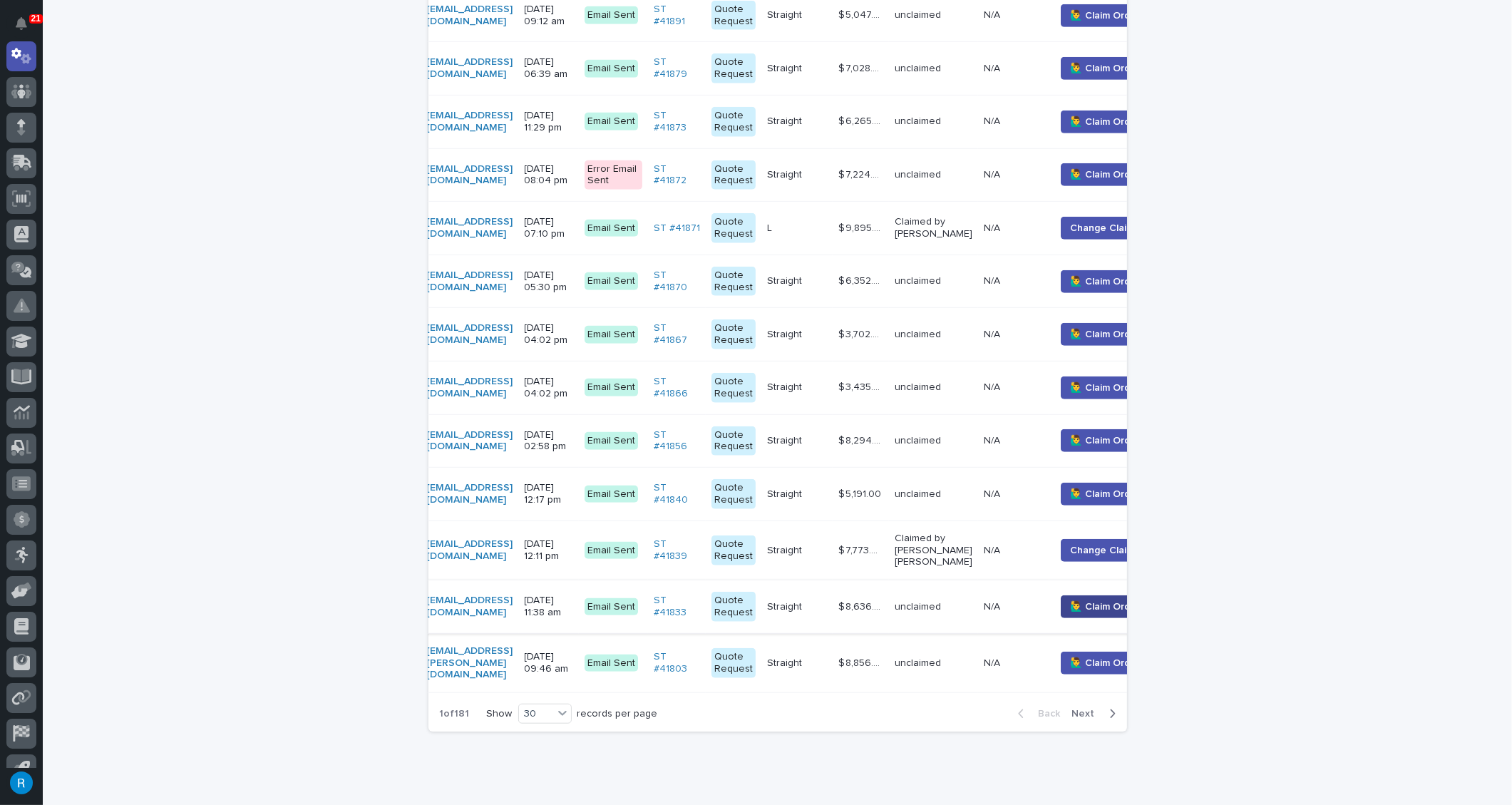
click at [1115, 596] on button "🙋‍♂️ Claim Order" at bounding box center [1104, 607] width 88 height 23
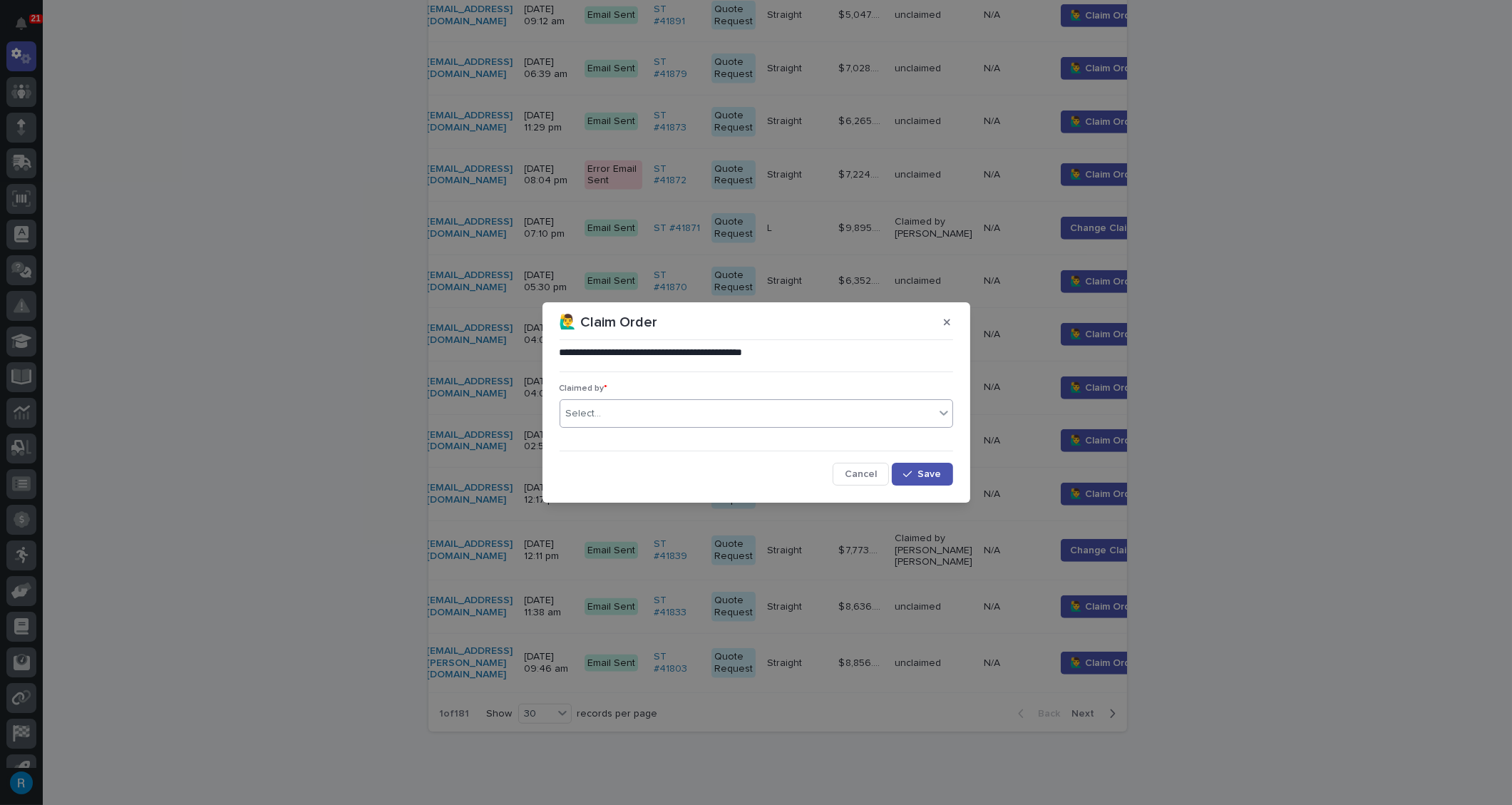
click at [621, 421] on div "Select..." at bounding box center [747, 413] width 374 height 23
type input "*****"
click at [610, 443] on div "[PERSON_NAME]" at bounding box center [756, 440] width 392 height 25
click at [930, 471] on span "Save" at bounding box center [930, 474] width 23 height 10
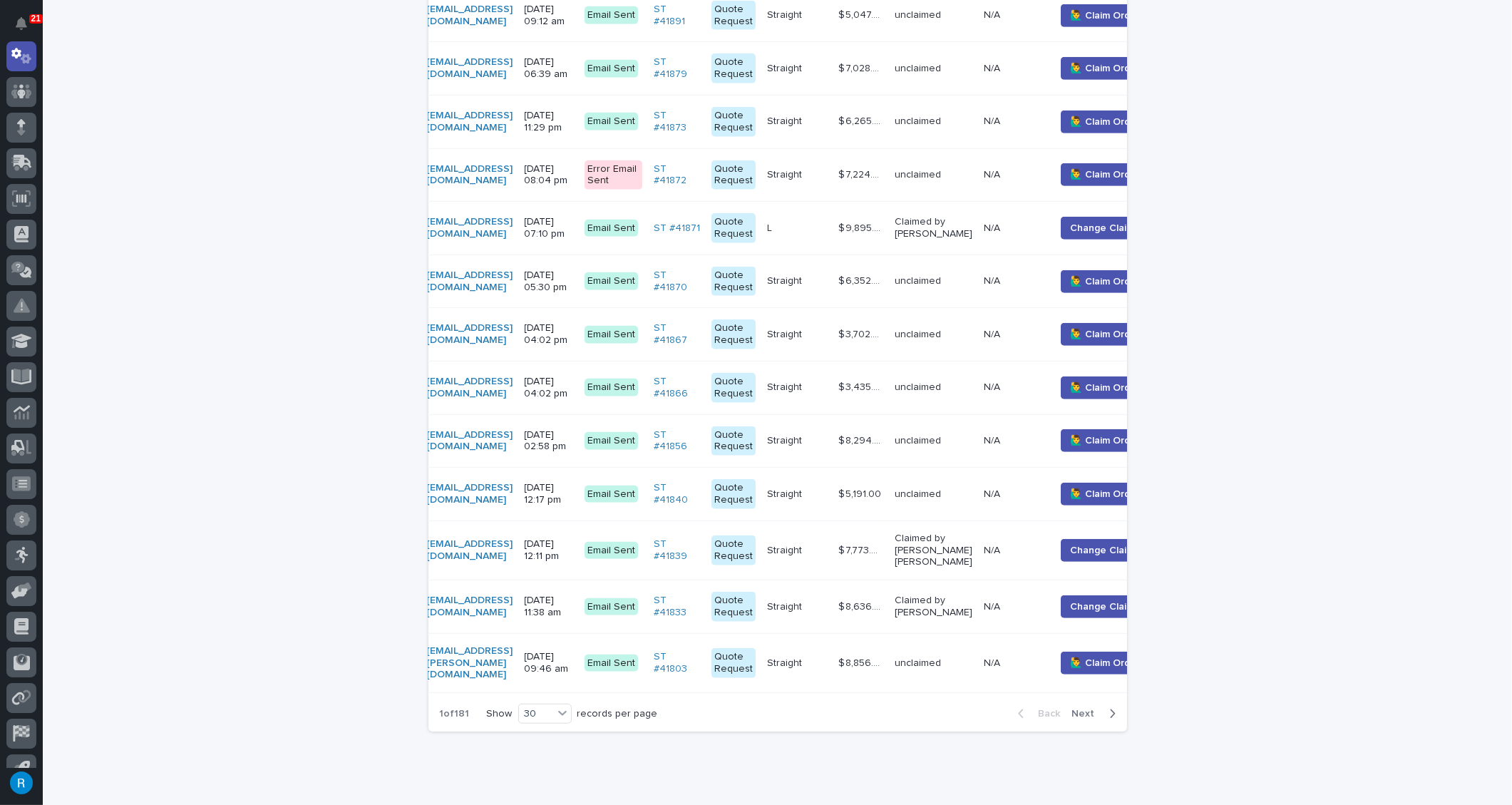
click at [1077, 709] on span "Next" at bounding box center [1088, 714] width 32 height 10
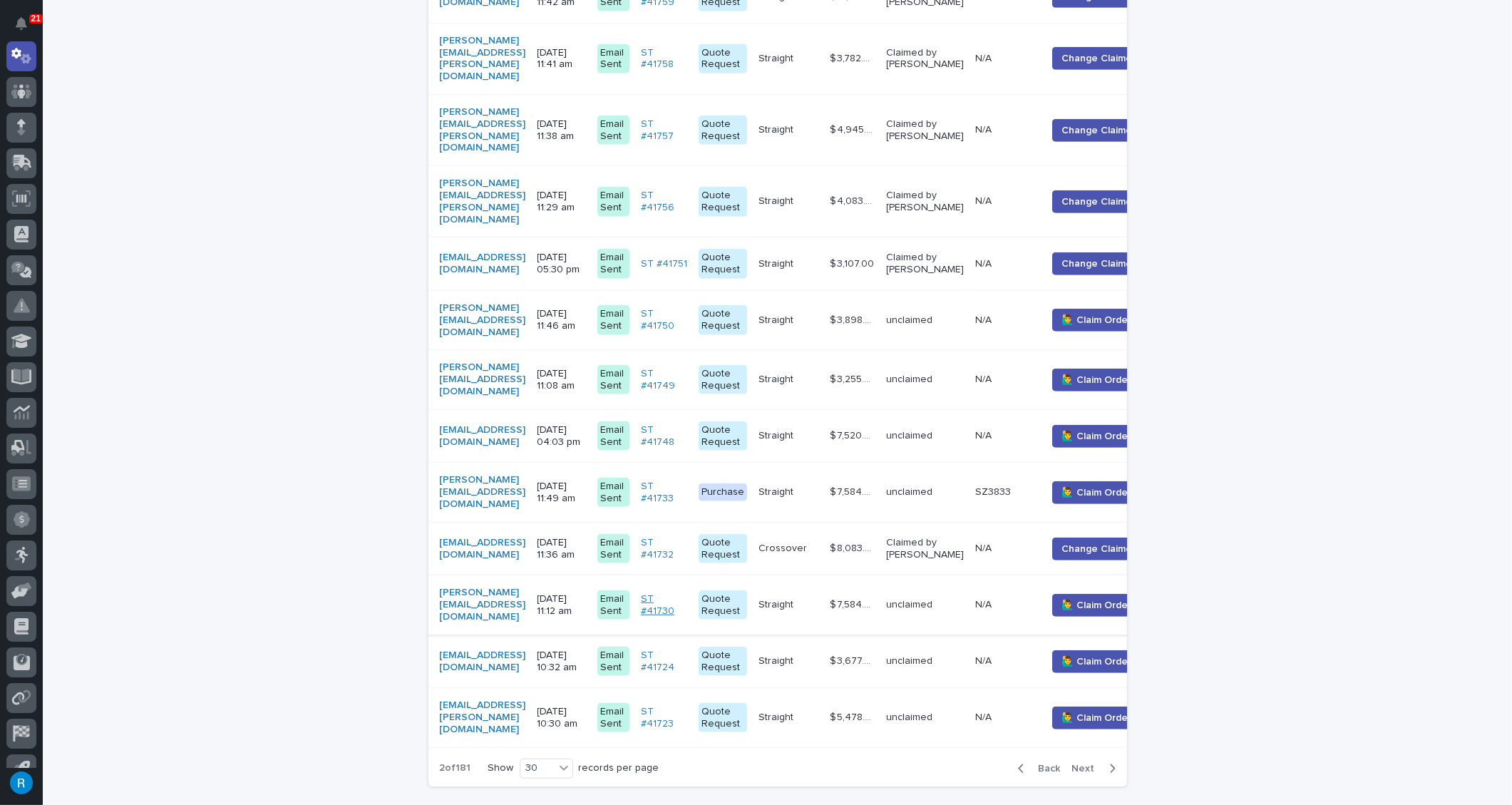
scroll to position [1444, 0]
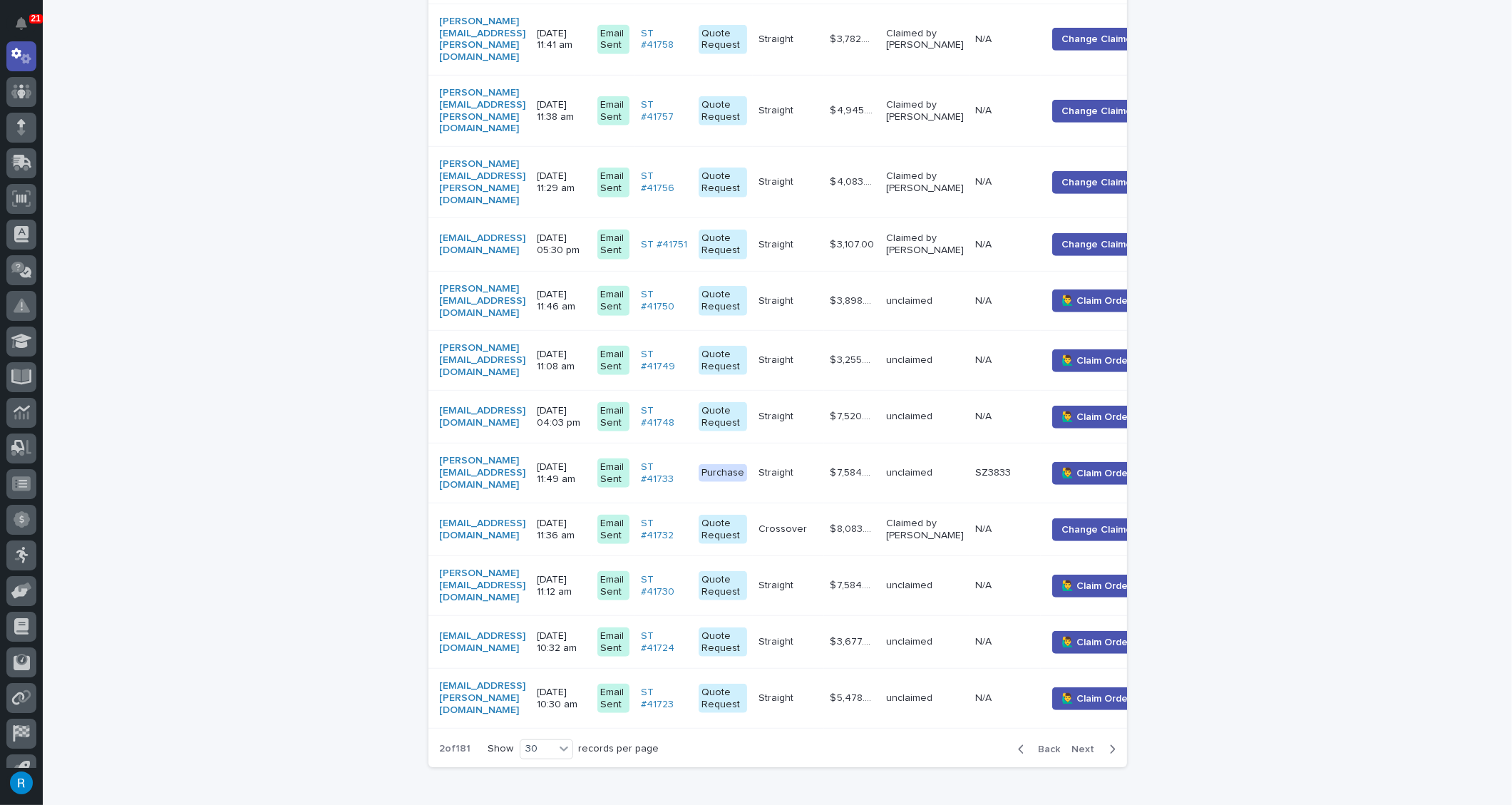
click at [1080, 745] on span "Next" at bounding box center [1088, 749] width 32 height 10
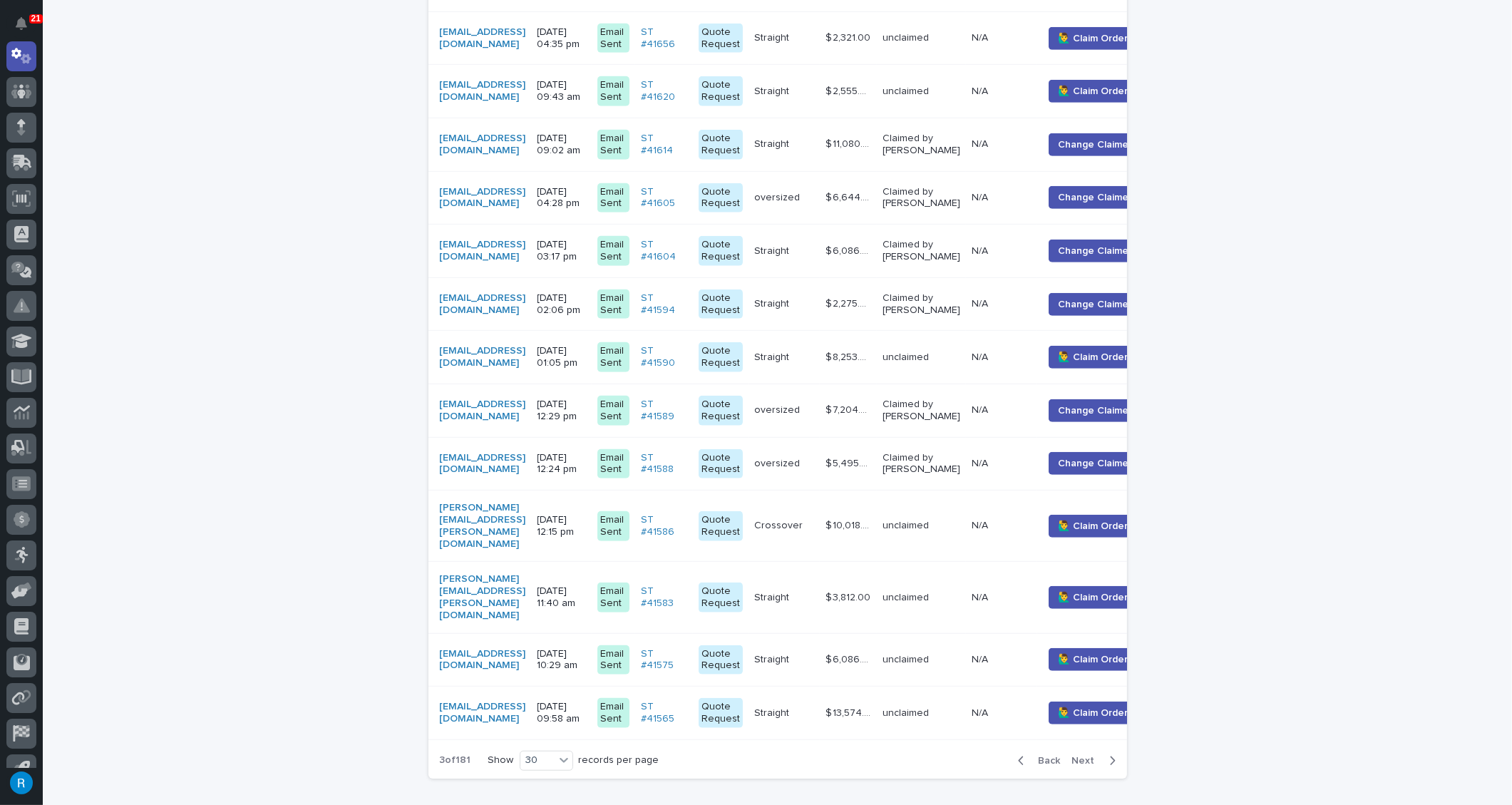
scroll to position [1431, 0]
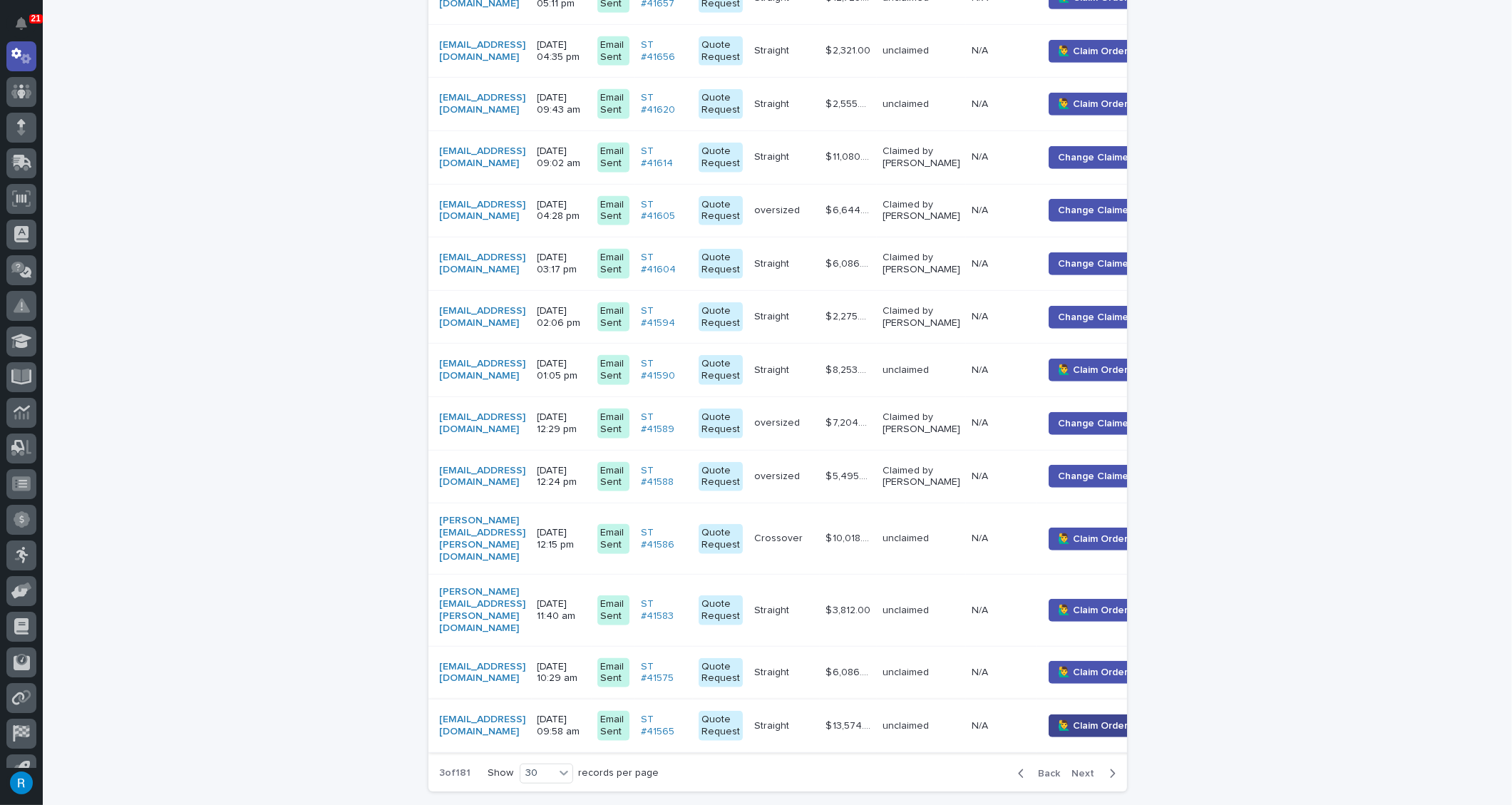
click at [1114, 718] on span "🙋‍♂️ Claim Order" at bounding box center [1092, 725] width 70 height 14
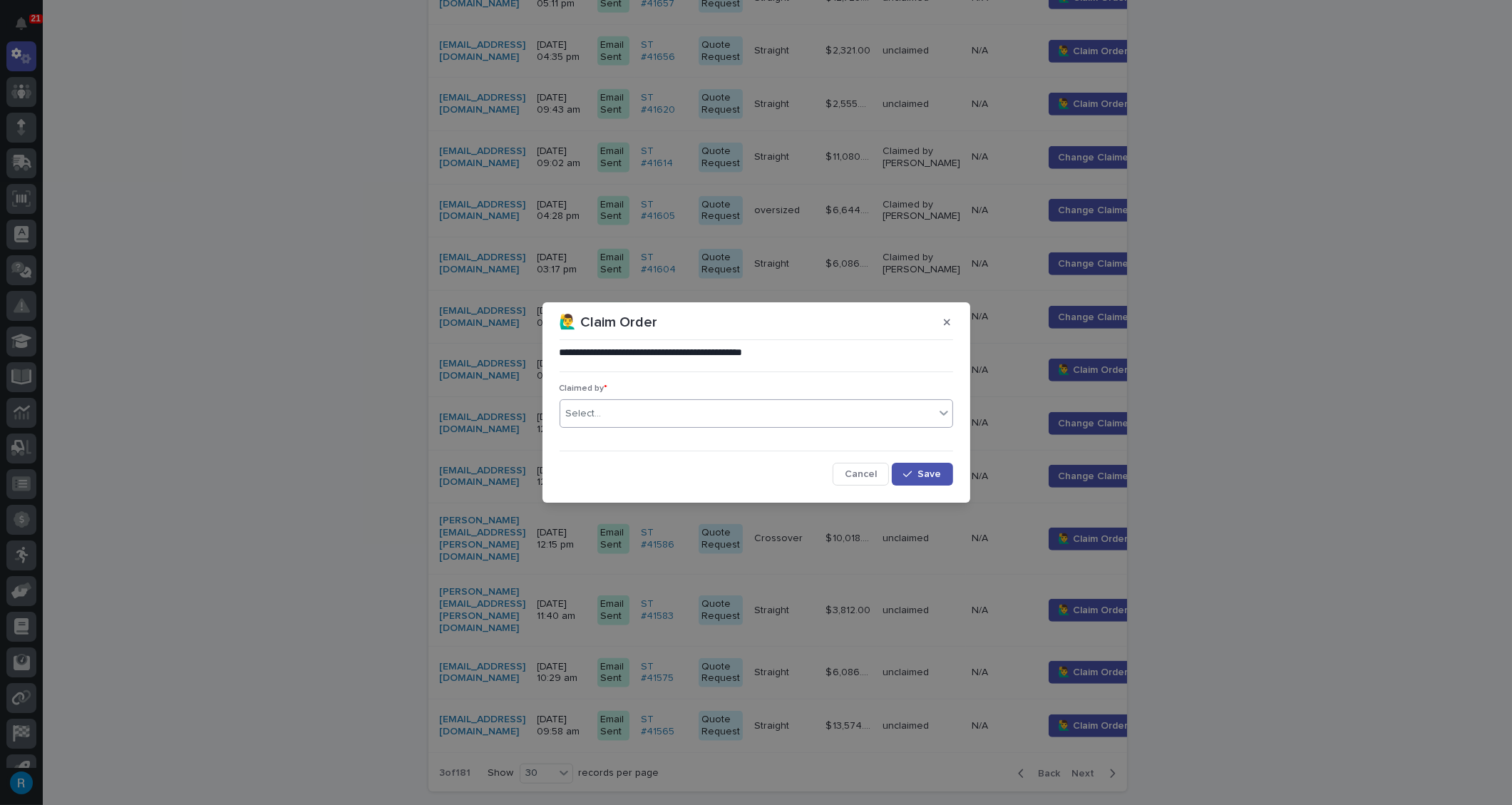
click at [623, 413] on div "Select..." at bounding box center [747, 413] width 374 height 23
type input "*****"
click at [602, 438] on div "[PERSON_NAME]" at bounding box center [756, 440] width 392 height 25
click at [922, 474] on span "Save" at bounding box center [930, 474] width 23 height 10
